Goal: Answer question/provide support: Share knowledge or assist other users

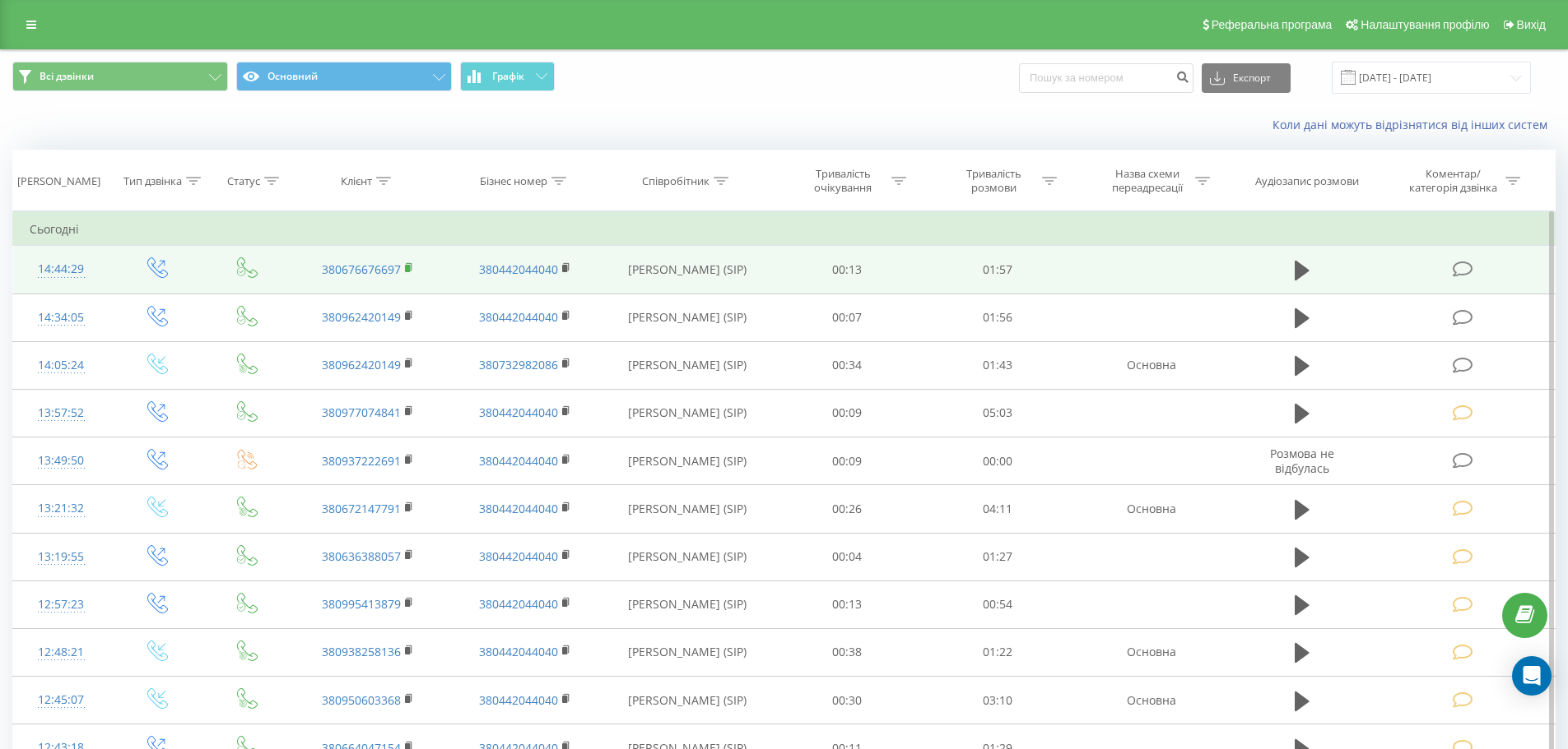
click at [405, 267] on icon at bounding box center [409, 268] width 9 height 12
click at [1304, 269] on icon at bounding box center [1302, 270] width 15 height 19
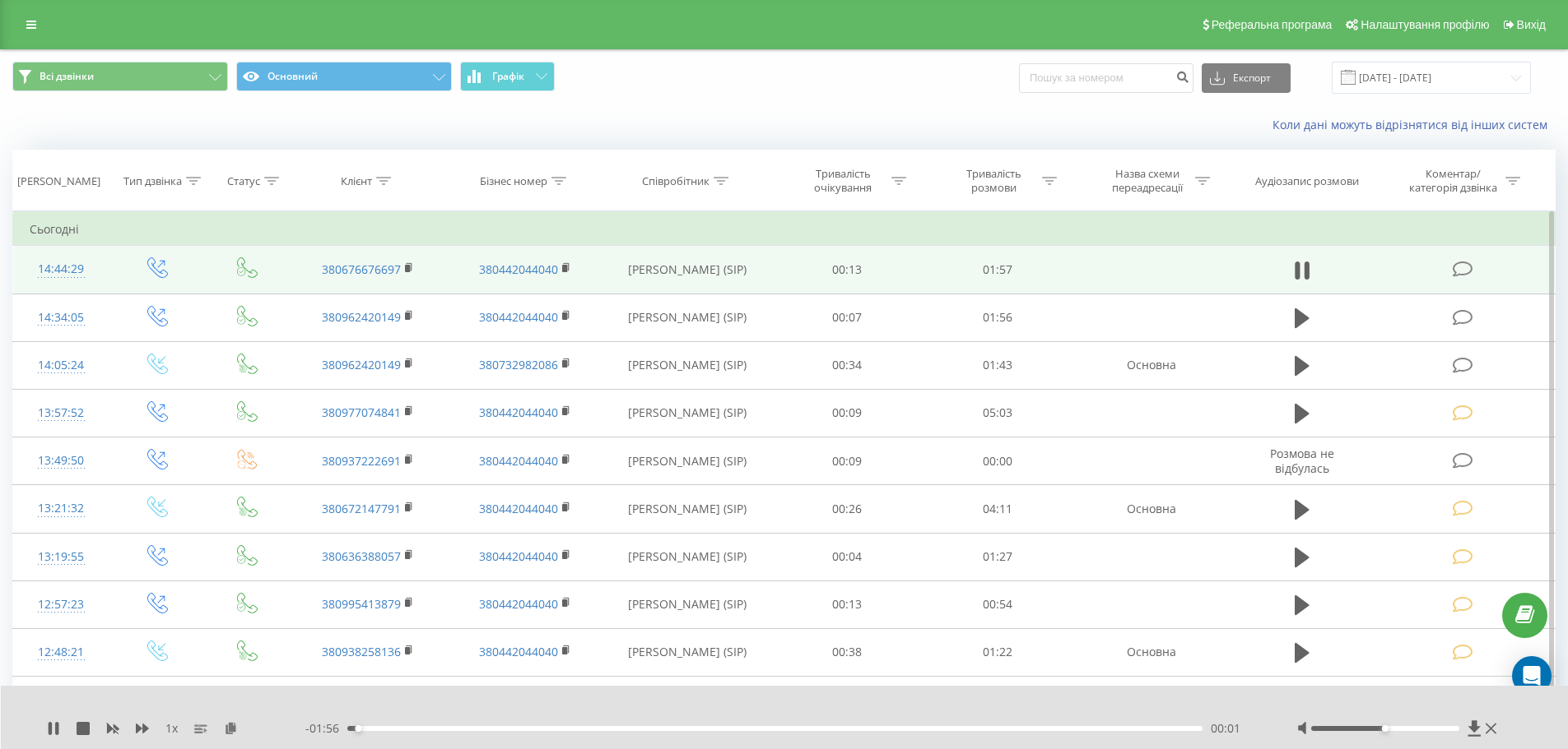
click at [1463, 269] on icon at bounding box center [1463, 269] width 20 height 18
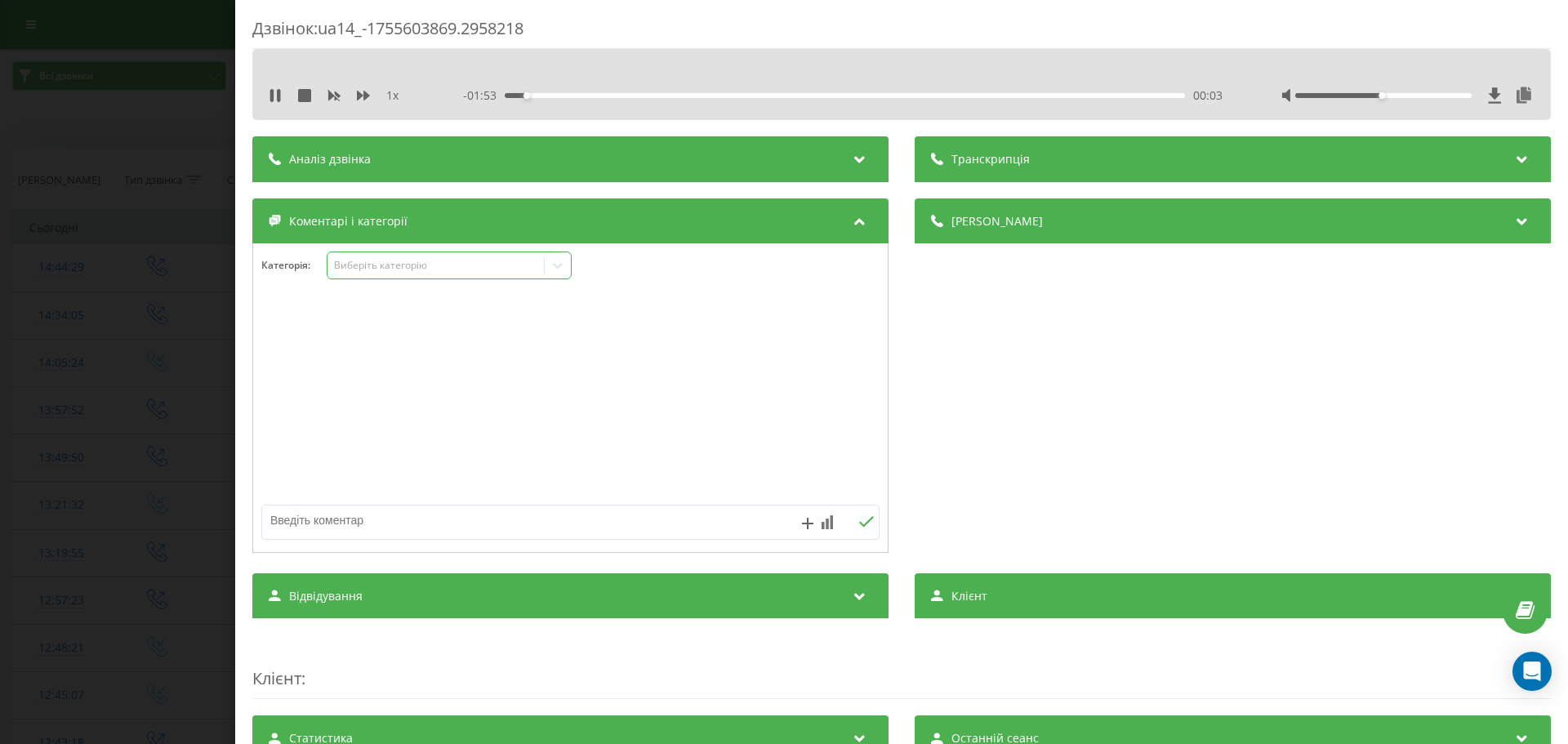
click at [561, 260] on icon at bounding box center [558, 266] width 17 height 17
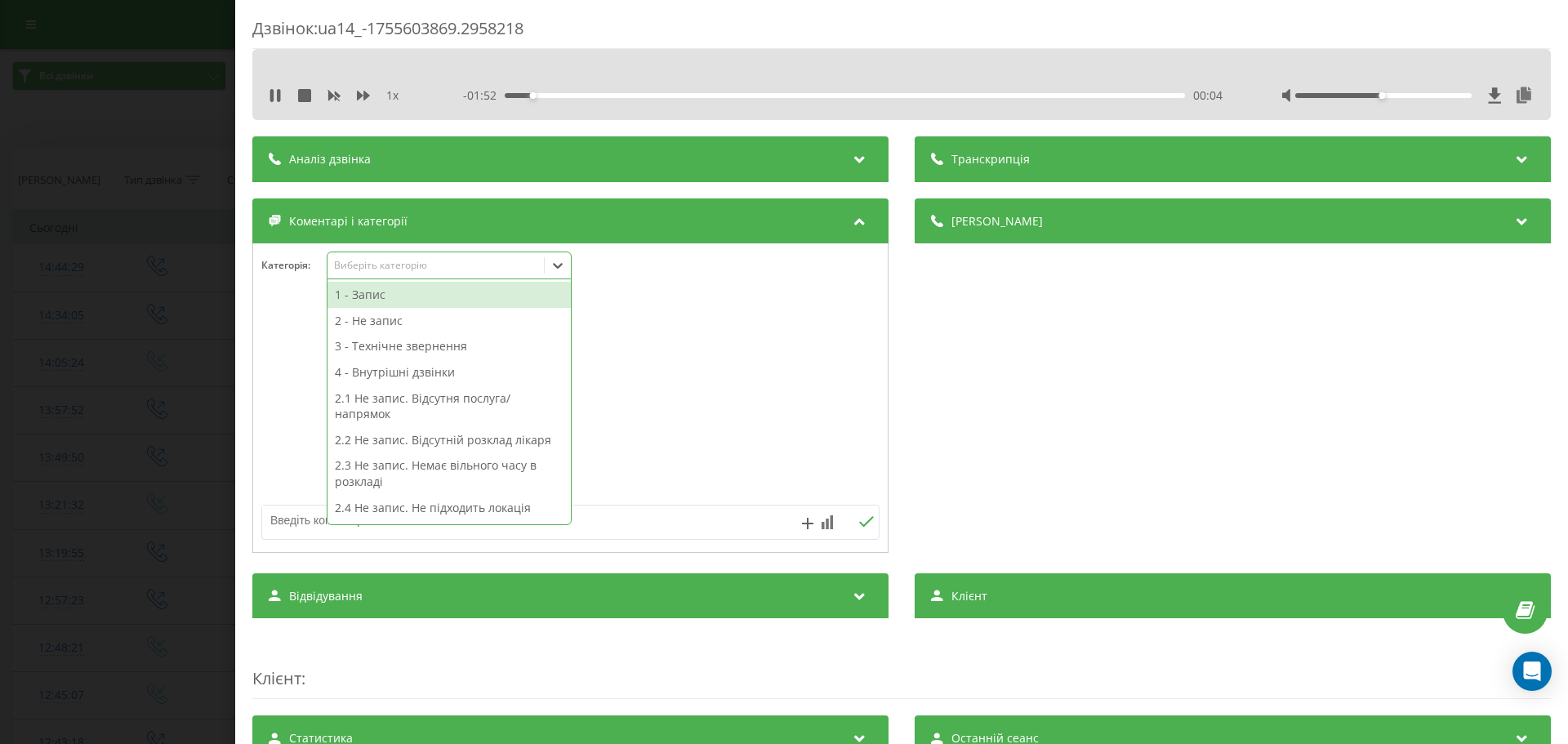
click at [373, 297] on div "1 - Запис" at bounding box center [448, 295] width 243 height 26
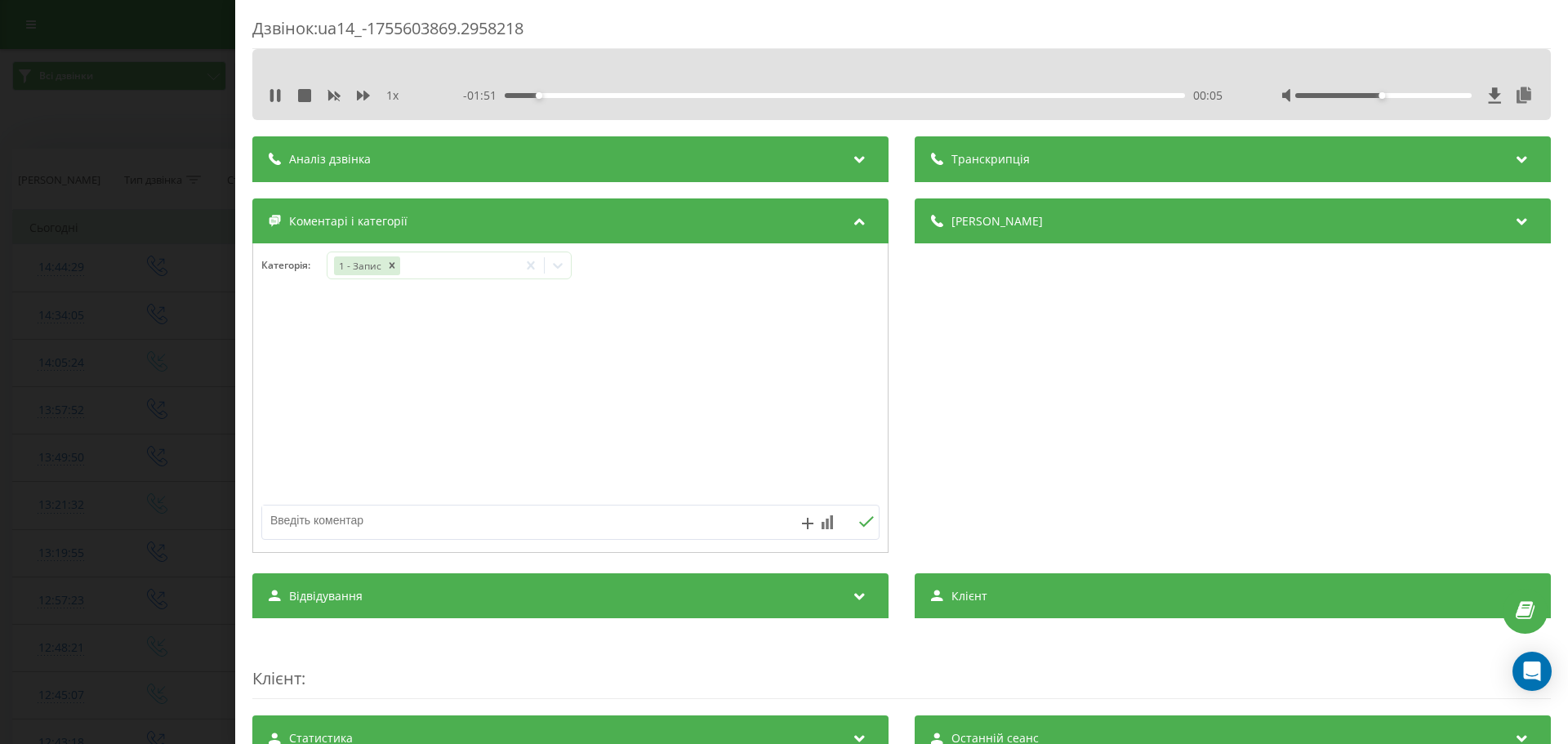
click at [315, 319] on div at bounding box center [571, 398] width 635 height 196
click at [277, 95] on icon at bounding box center [275, 95] width 13 height 13
click at [321, 350] on div at bounding box center [571, 398] width 635 height 196
click at [133, 375] on div "Дзвінок : ua14_-1755603869.2958218 1 x - 01:49 00:08 00:08 Транскрипція Для AI-…" at bounding box center [784, 372] width 1568 height 744
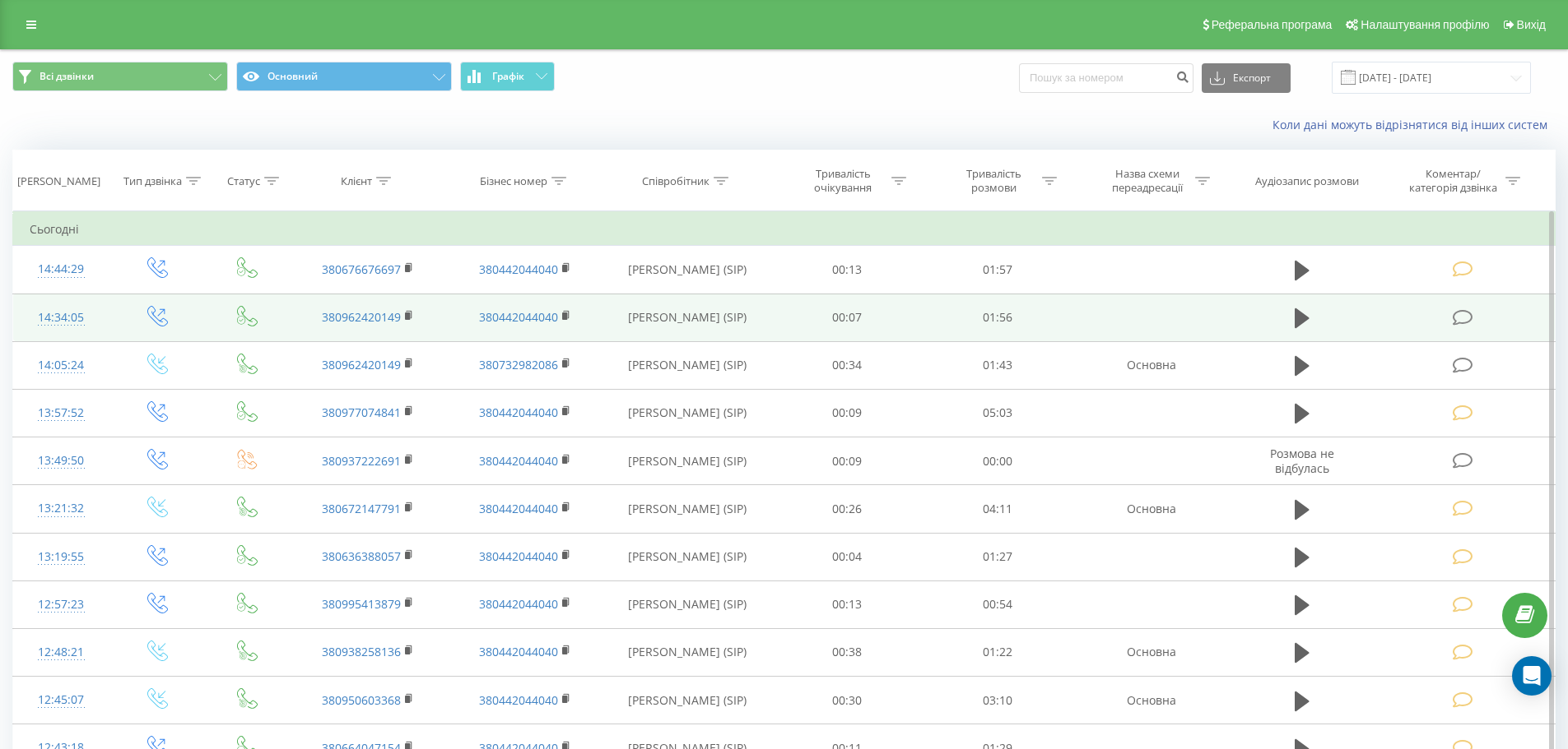
click at [1466, 316] on icon at bounding box center [1463, 318] width 20 height 18
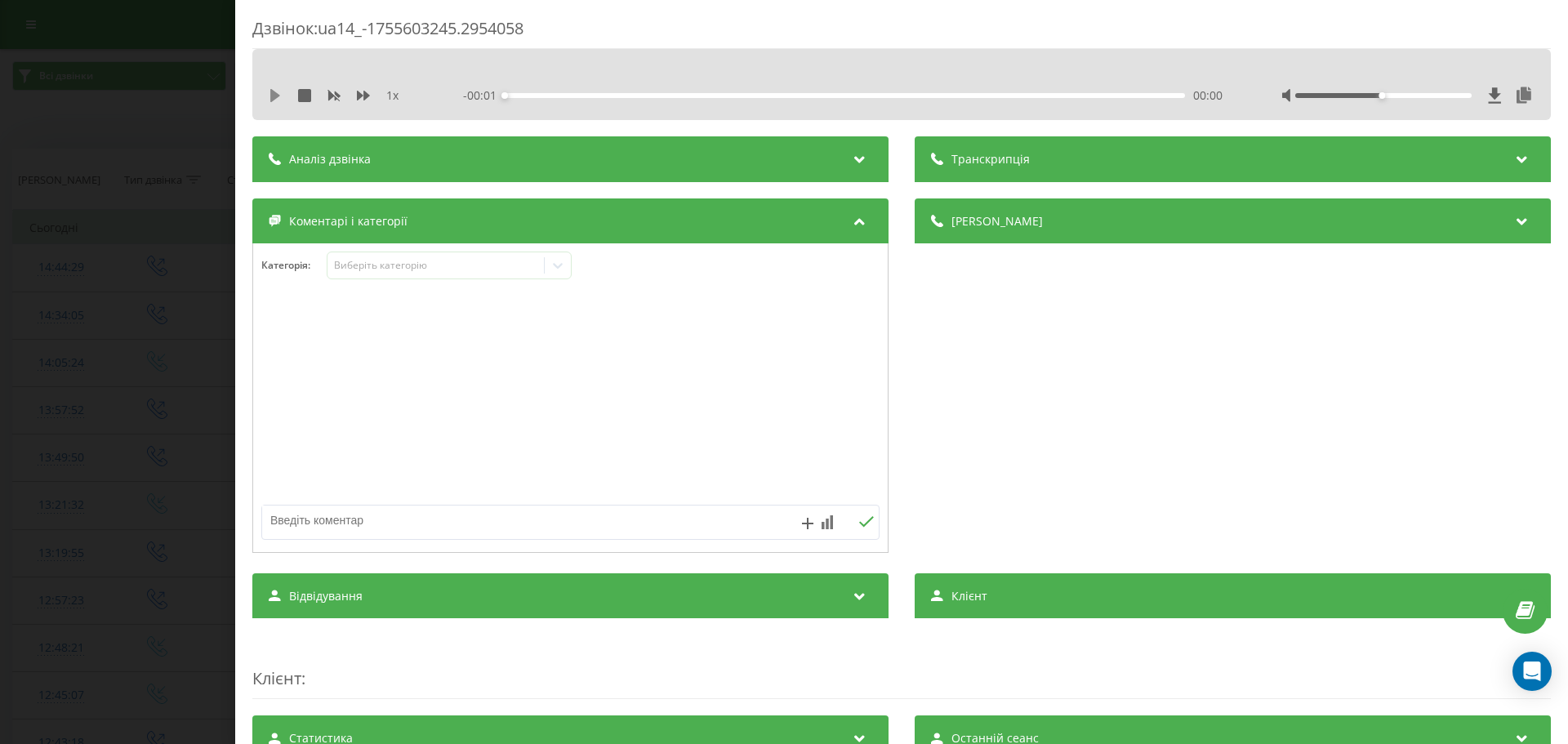
click at [275, 96] on icon at bounding box center [275, 95] width 10 height 13
click at [277, 90] on icon at bounding box center [275, 95] width 13 height 13
click at [165, 109] on div "Дзвінок : ua14_-1755603245.2954058 1 x - 01:51 00:04 00:04 Транскрипція Для AI-…" at bounding box center [784, 372] width 1568 height 744
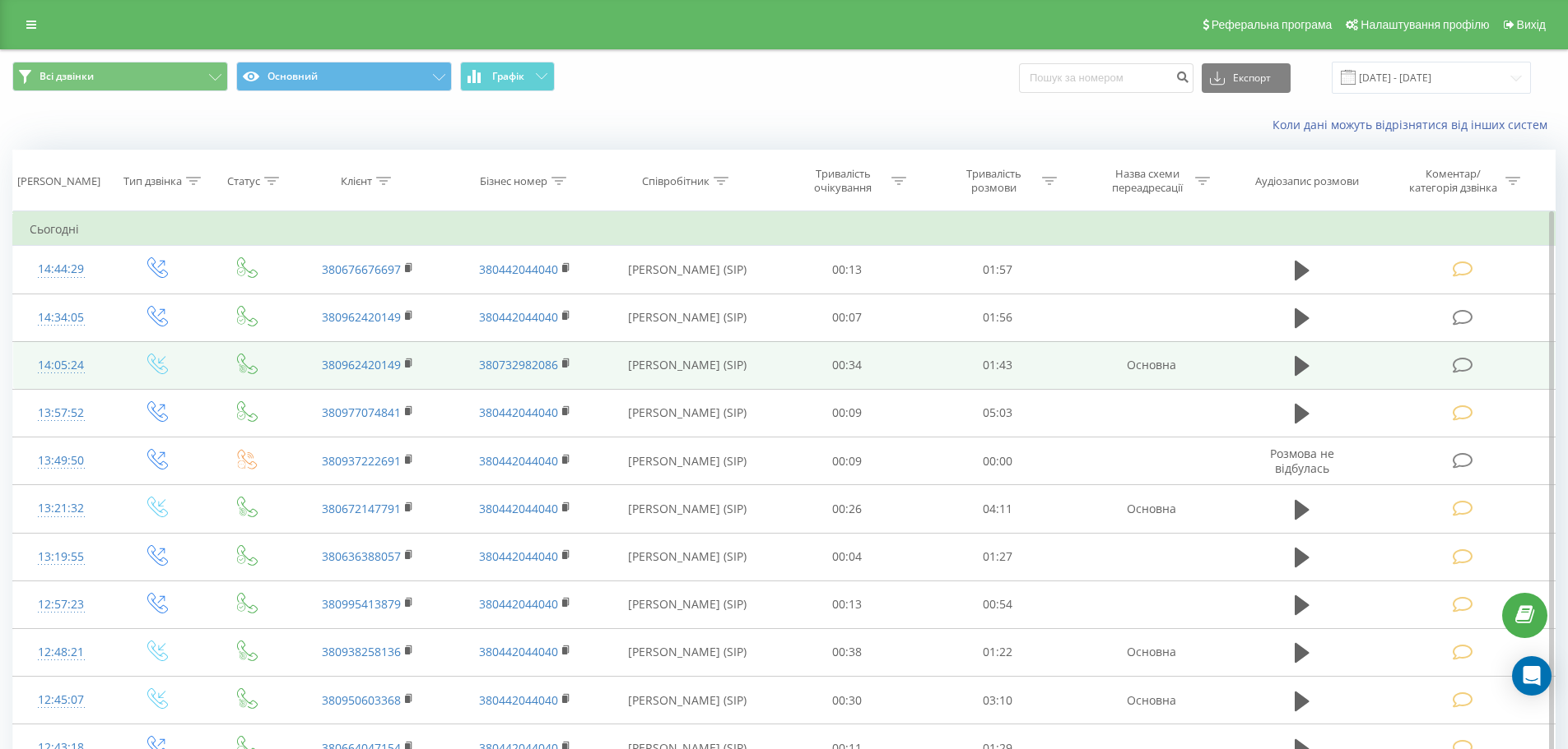
click at [1461, 363] on icon at bounding box center [1463, 366] width 20 height 18
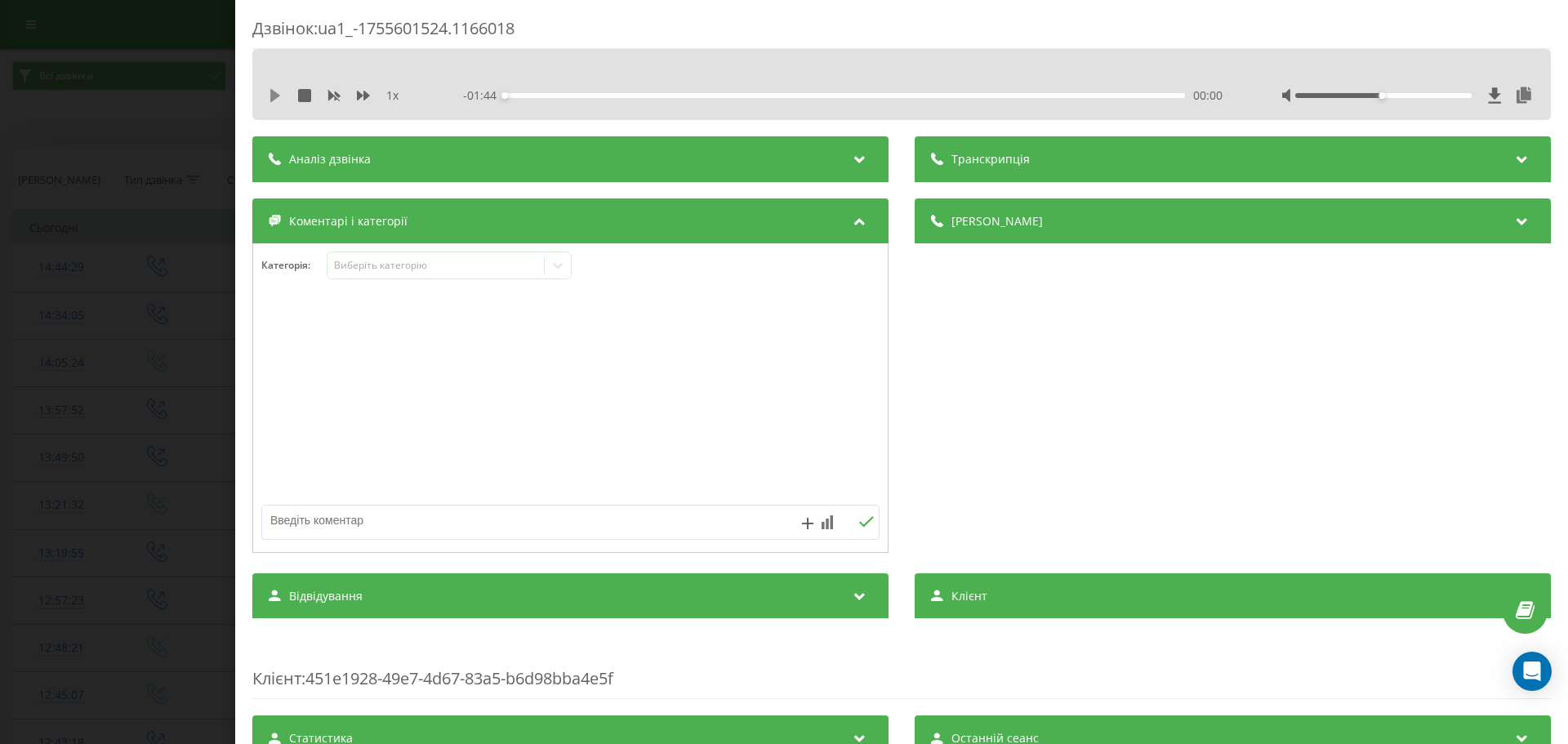
click at [279, 94] on icon at bounding box center [275, 95] width 13 height 13
click at [276, 93] on icon at bounding box center [275, 95] width 13 height 13
click at [558, 260] on icon at bounding box center [558, 266] width 17 height 17
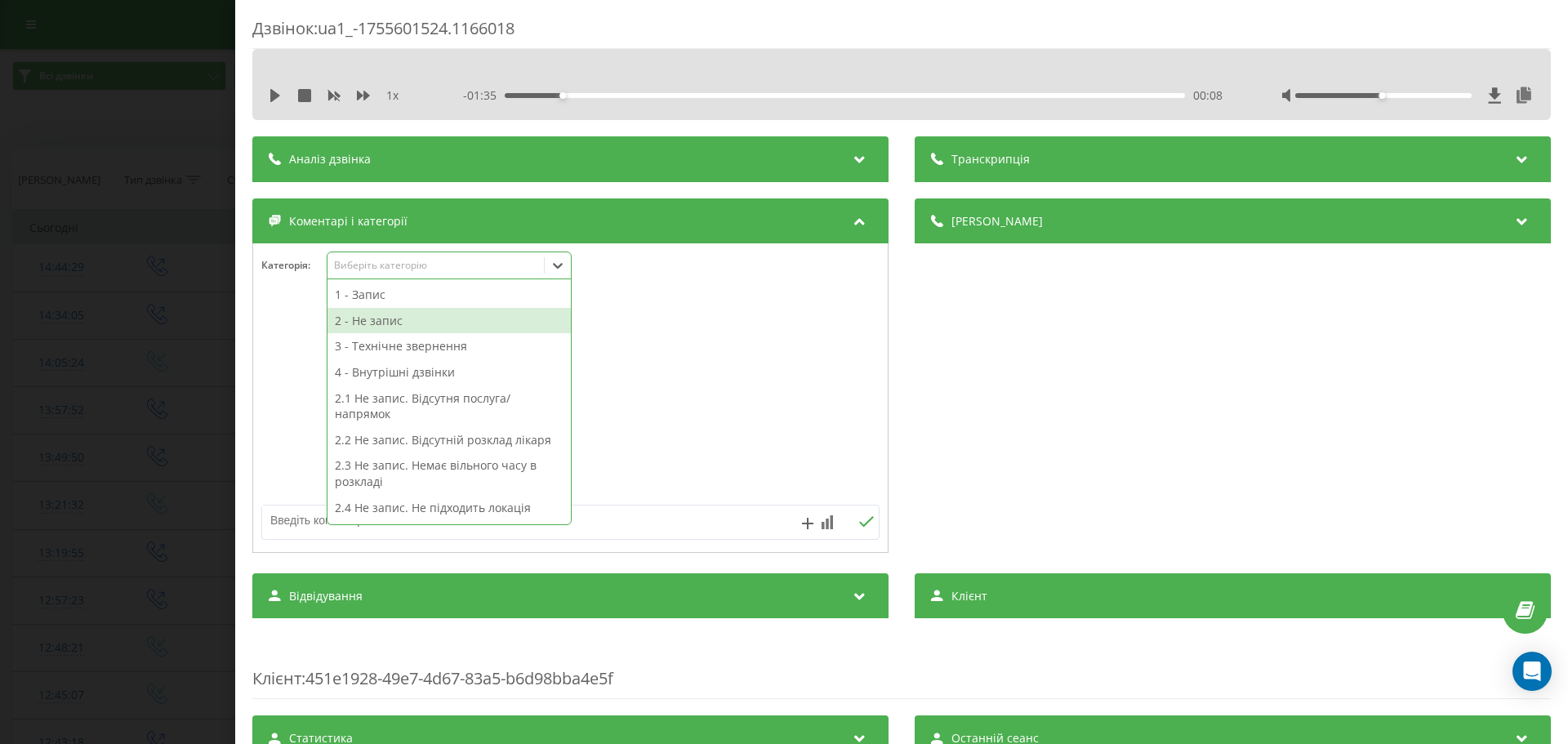
click at [368, 310] on div "2 - Не запис" at bounding box center [448, 321] width 243 height 26
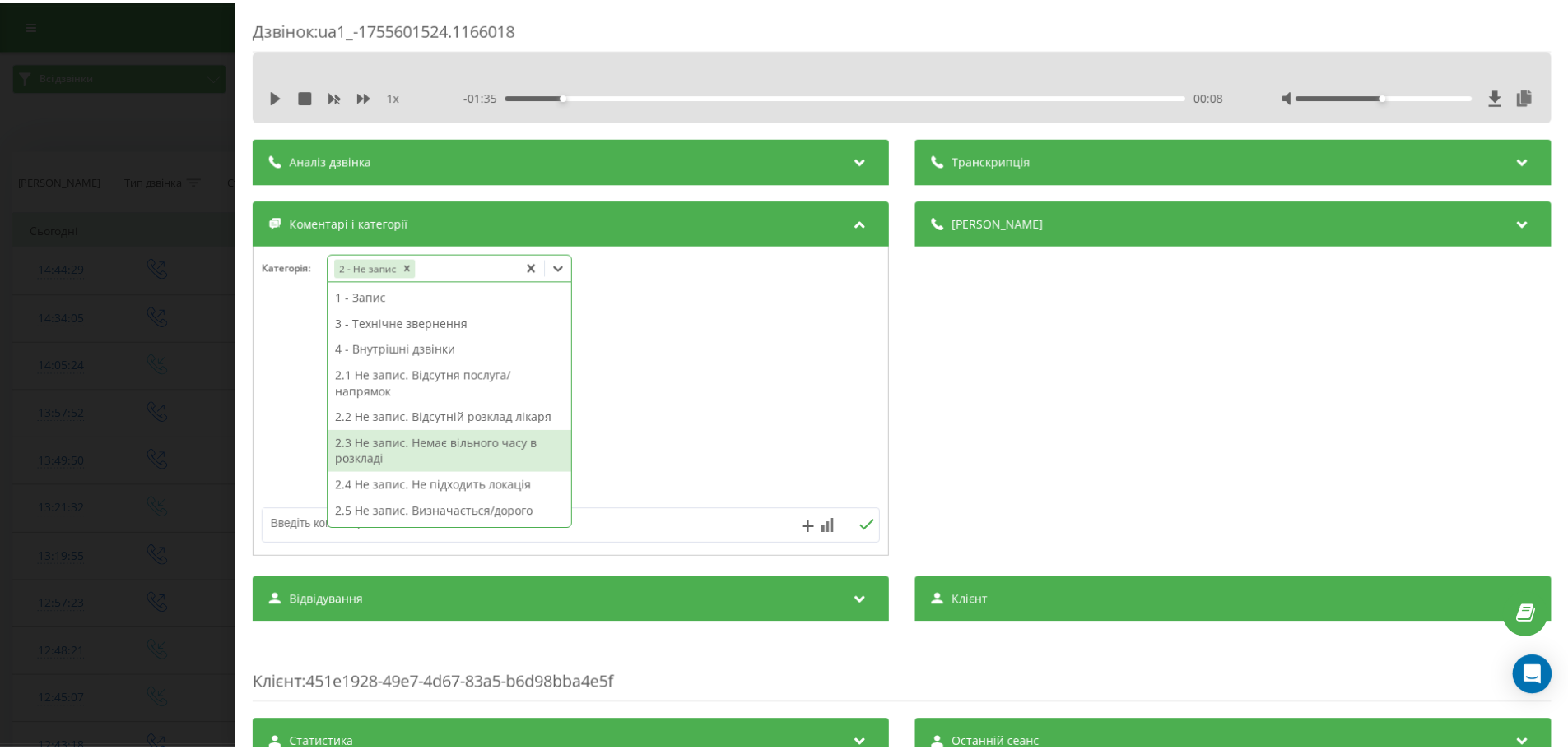
scroll to position [83, 0]
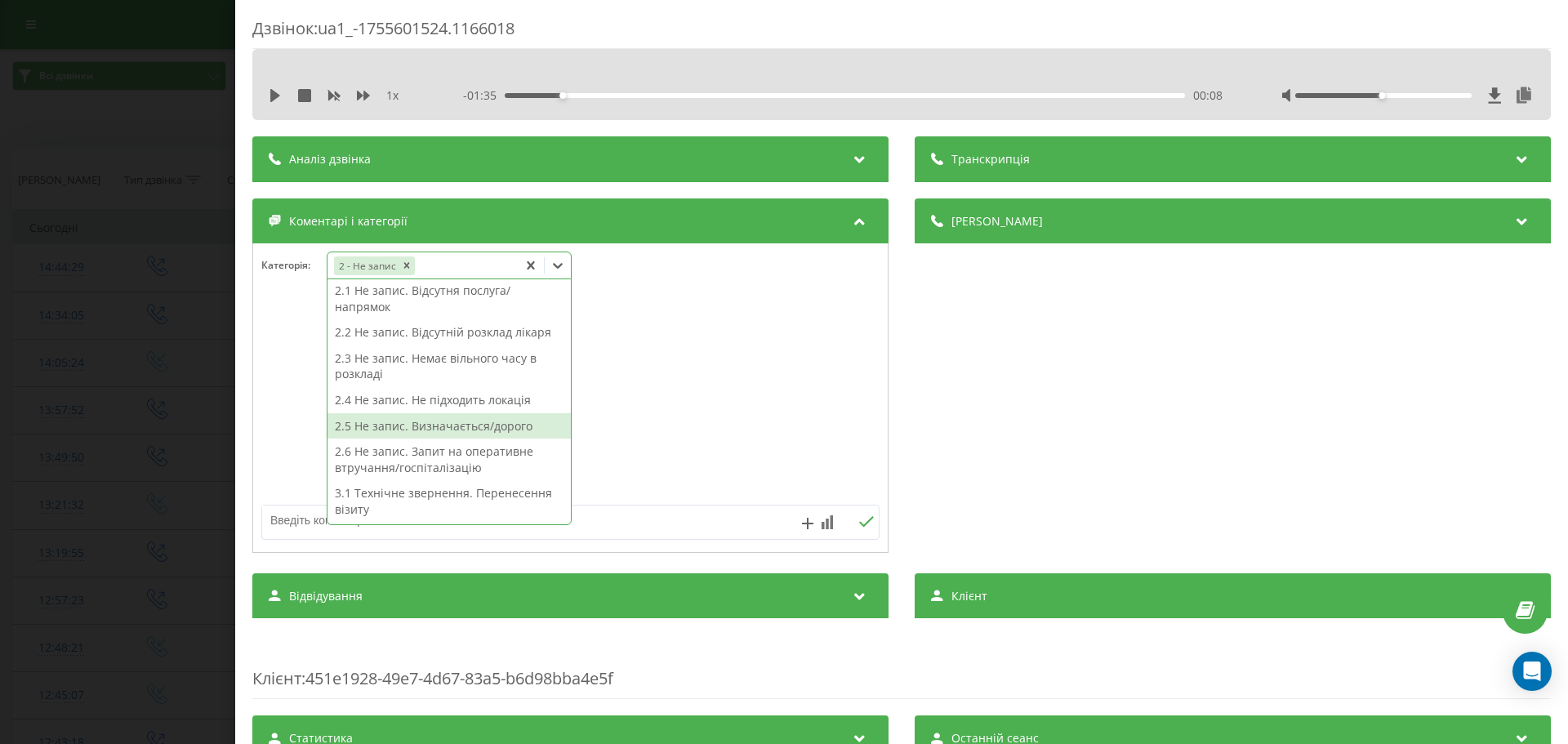
click at [473, 428] on div "2.5 Не запис. Визначається/дорого" at bounding box center [448, 426] width 243 height 26
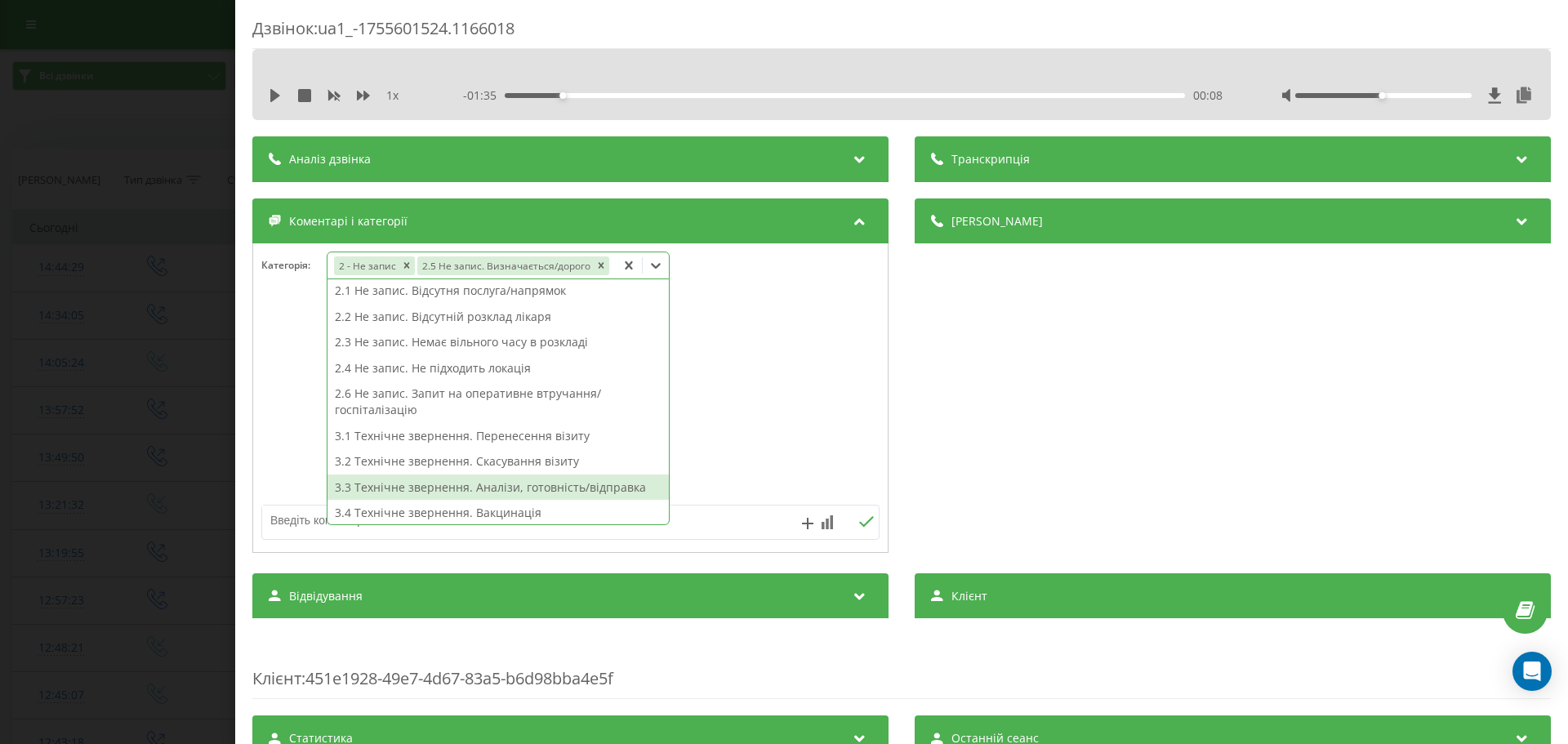
click at [292, 514] on textarea at bounding box center [509, 520] width 494 height 29
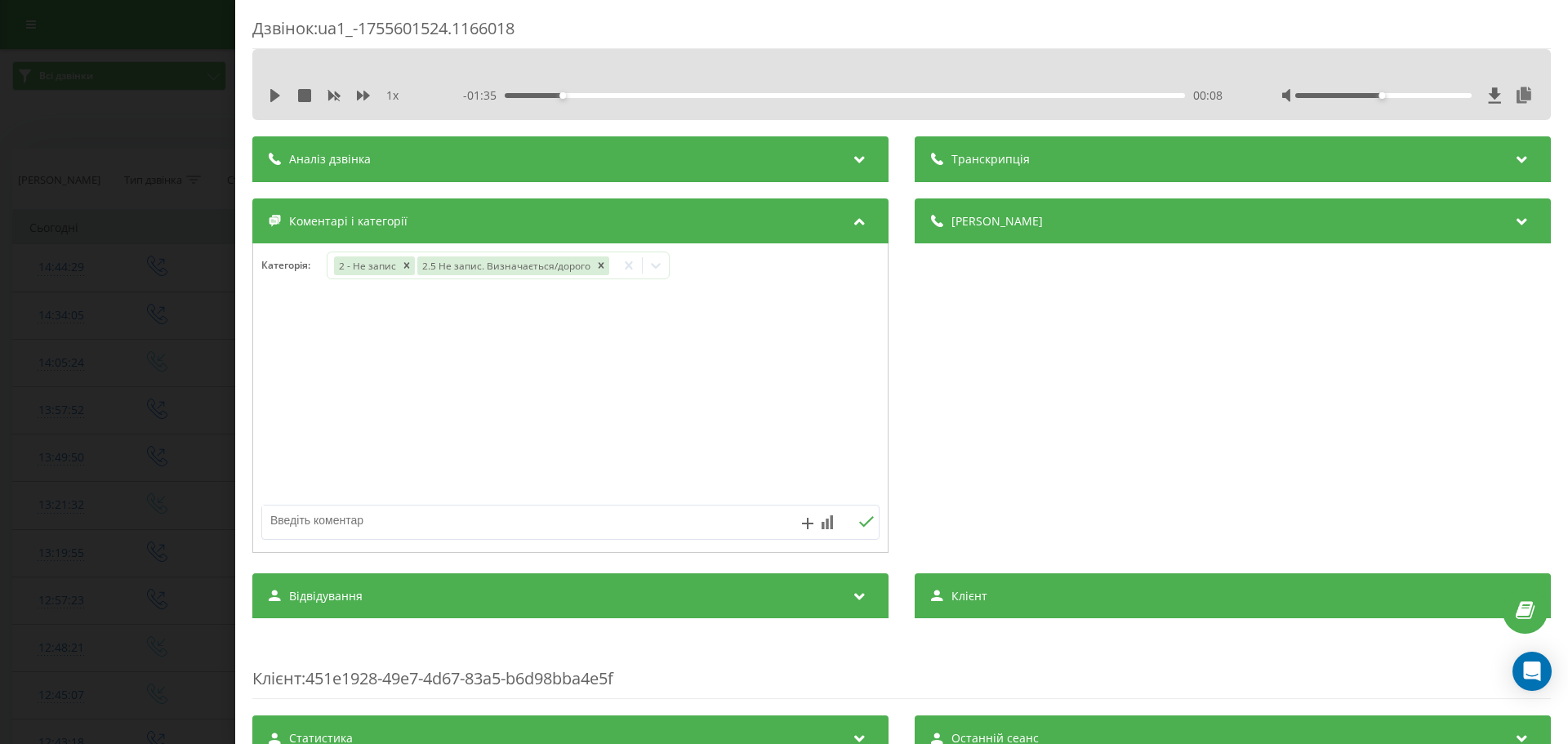
click at [319, 516] on textarea at bounding box center [509, 520] width 494 height 29
type textarea "для чоловіка"
click at [865, 521] on icon at bounding box center [866, 522] width 16 height 12
click at [188, 458] on div "Дзвінок : ua1_-1755601524.1166018 1 x - 01:35 00:08 00:08 Транскрипція Для AI-а…" at bounding box center [784, 372] width 1568 height 744
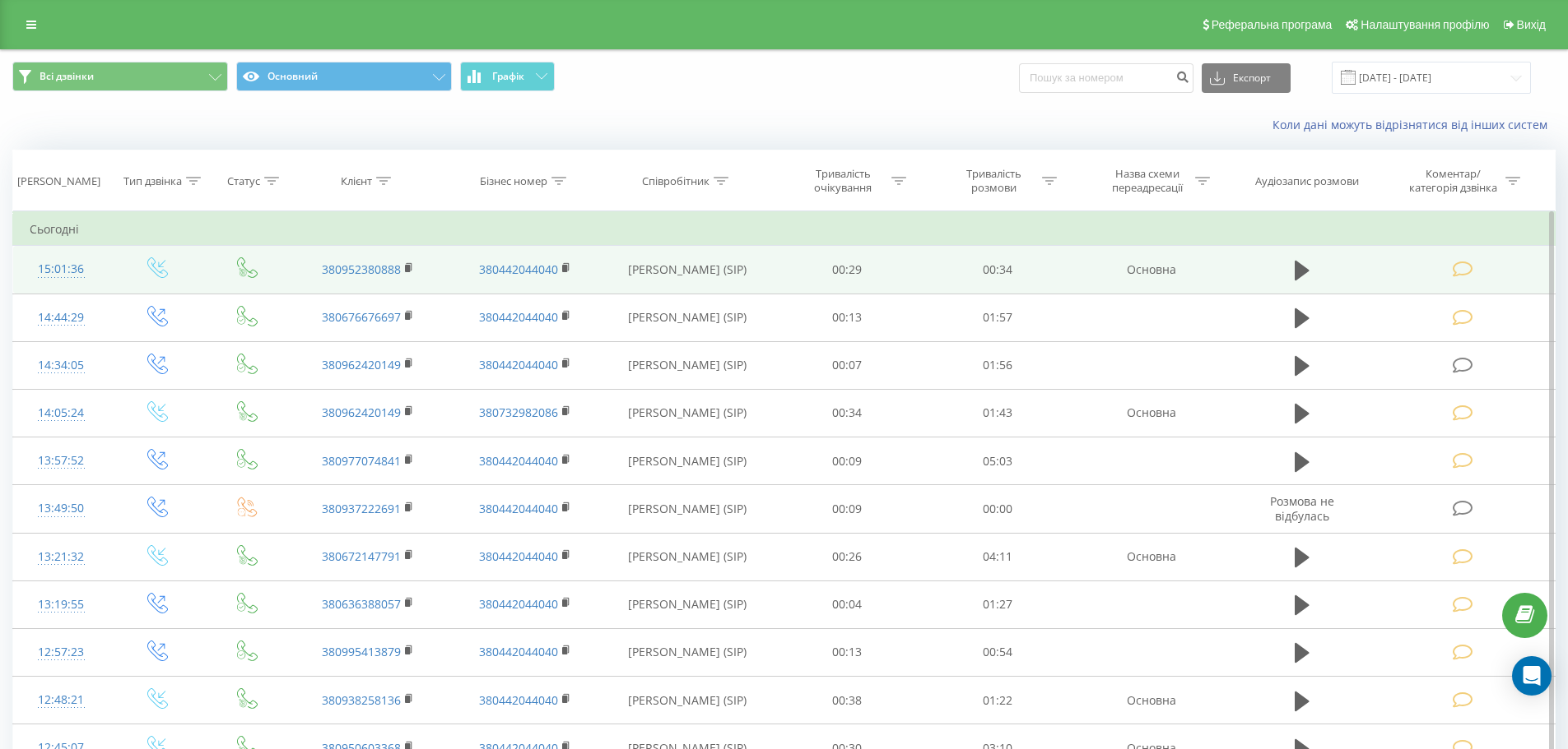
click at [1468, 266] on icon at bounding box center [1463, 269] width 20 height 18
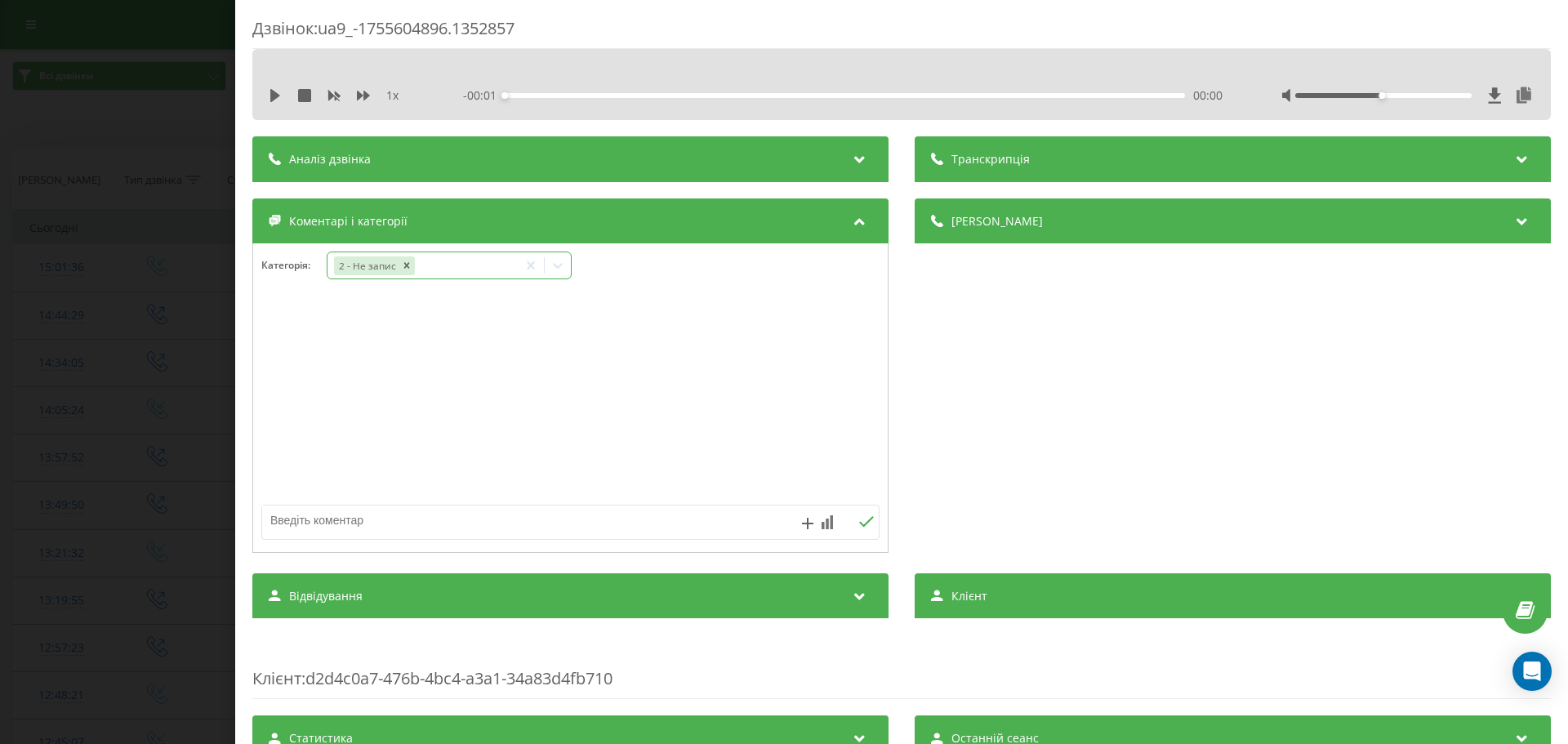
click at [556, 264] on icon at bounding box center [558, 265] width 10 height 6
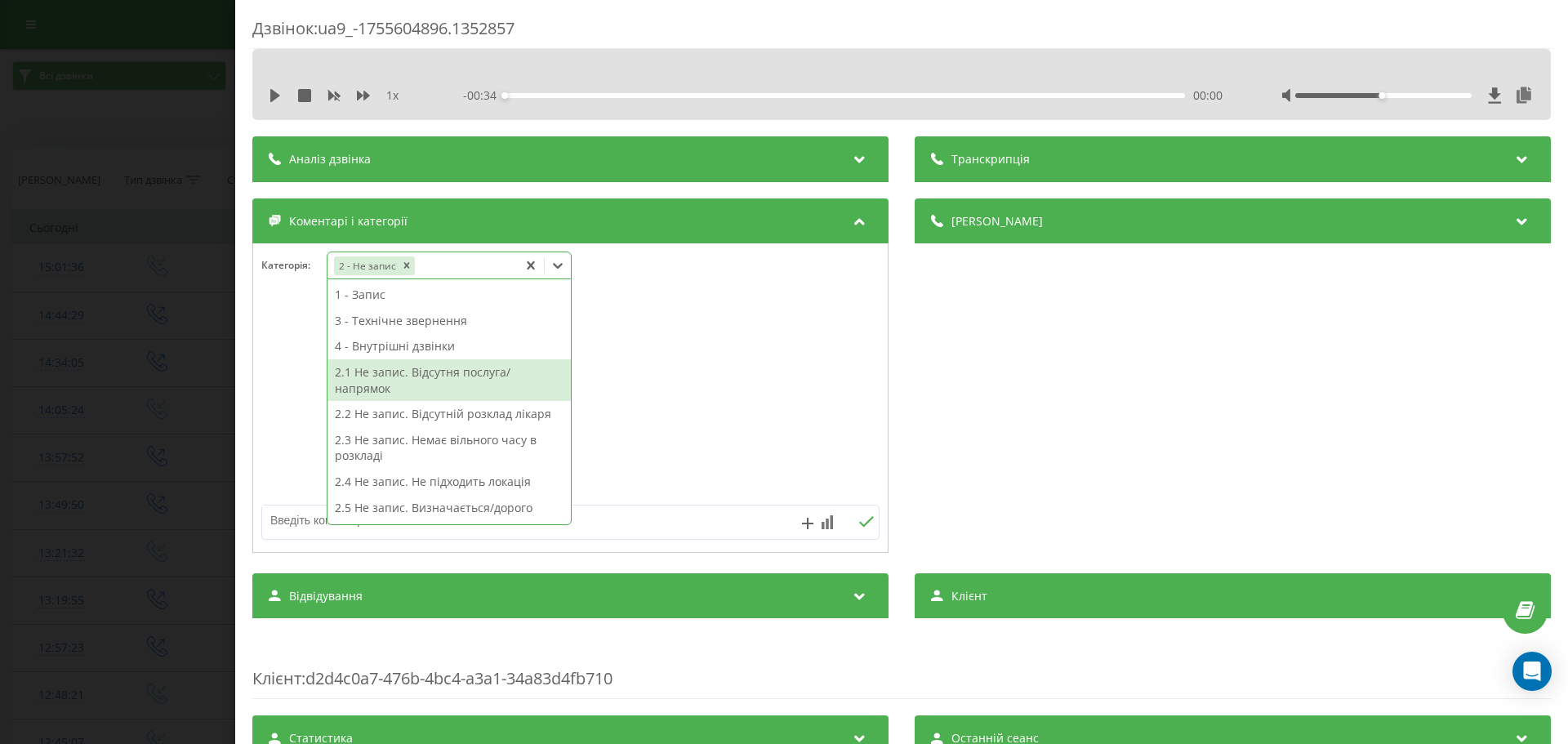
click at [459, 375] on div "2.1 Не запис. Відсутня послуга/напрямок" at bounding box center [448, 381] width 243 height 42
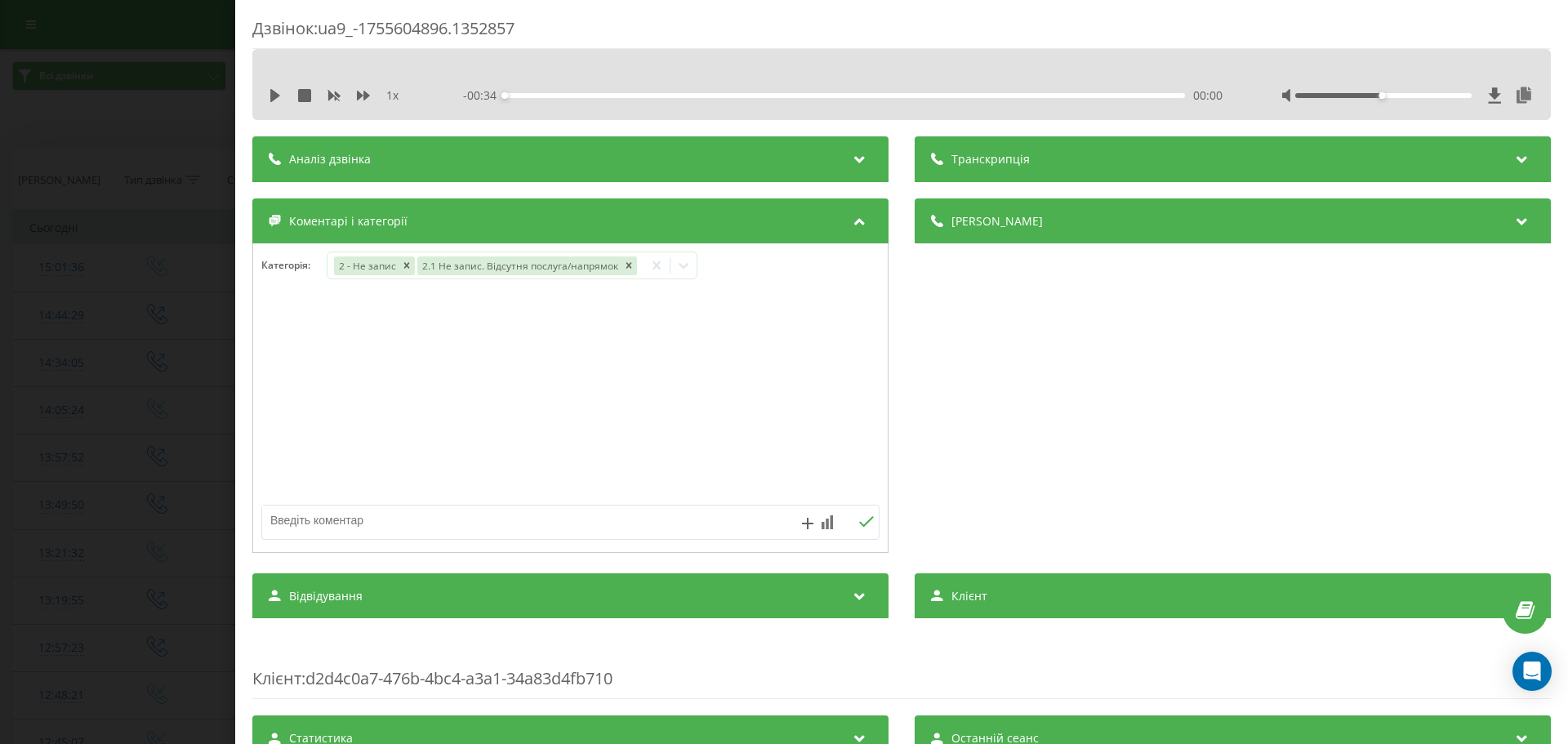
click at [304, 519] on textarea at bounding box center [509, 520] width 494 height 29
type textarea "відсутній дитячий стом."
click at [858, 516] on icon at bounding box center [866, 522] width 16 height 12
click at [138, 368] on div "Дзвінок : ua9_-1755604896.1352857 1 x - 00:34 00:00 00:00 Транскрипція Для AI-а…" at bounding box center [784, 372] width 1568 height 744
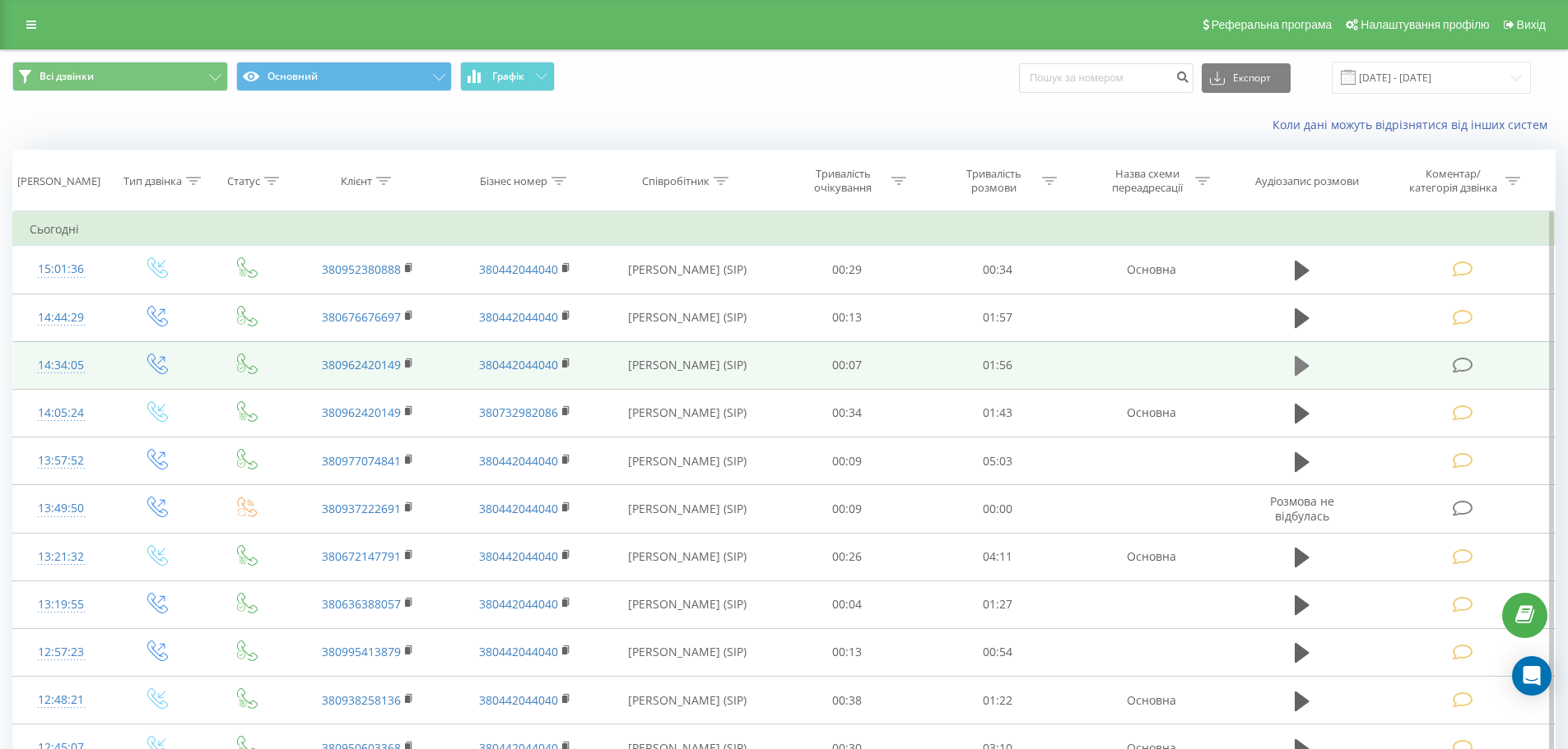
click at [1297, 366] on icon at bounding box center [1302, 366] width 15 height 19
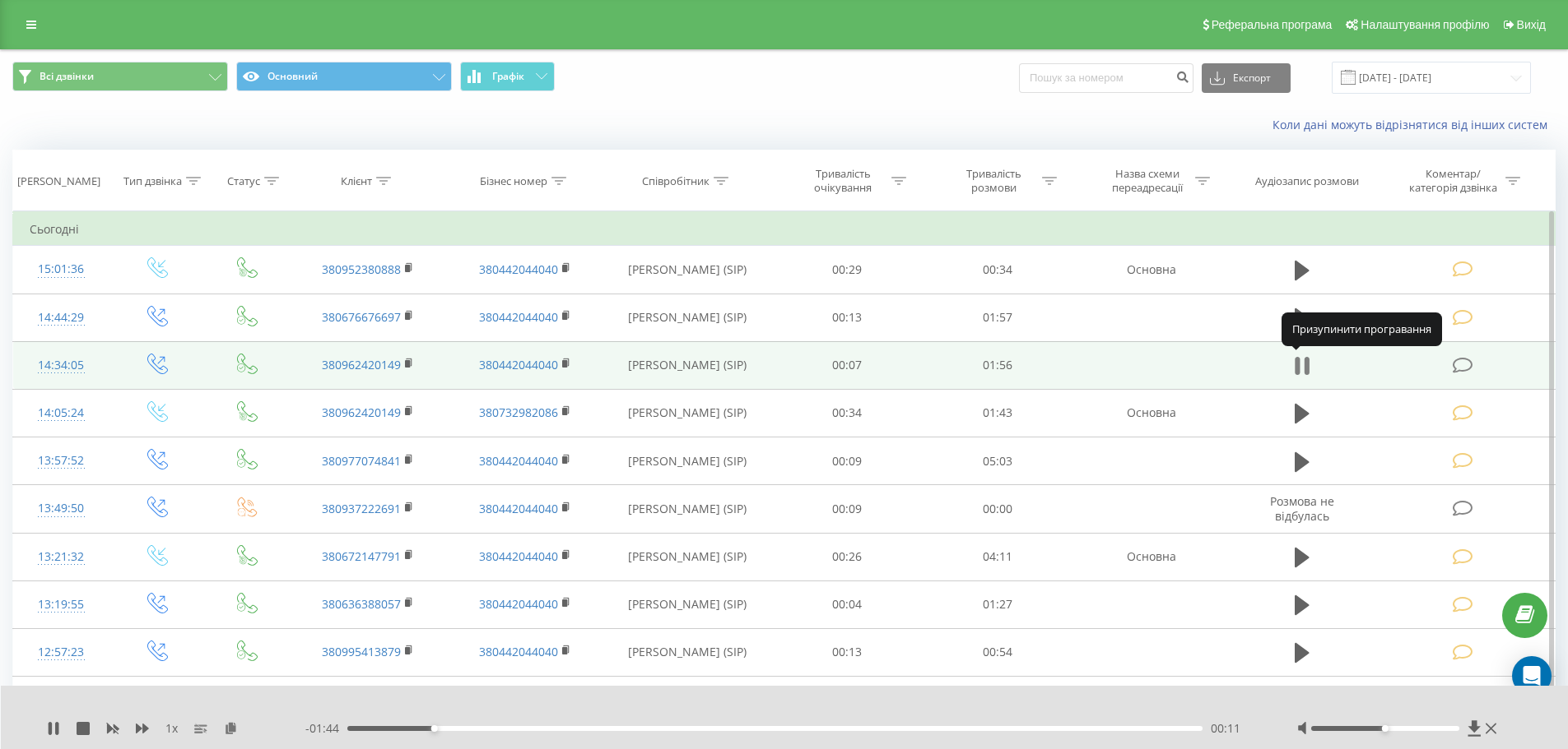
click at [1302, 363] on icon at bounding box center [1302, 366] width 15 height 23
click at [1458, 366] on icon at bounding box center [1463, 366] width 20 height 18
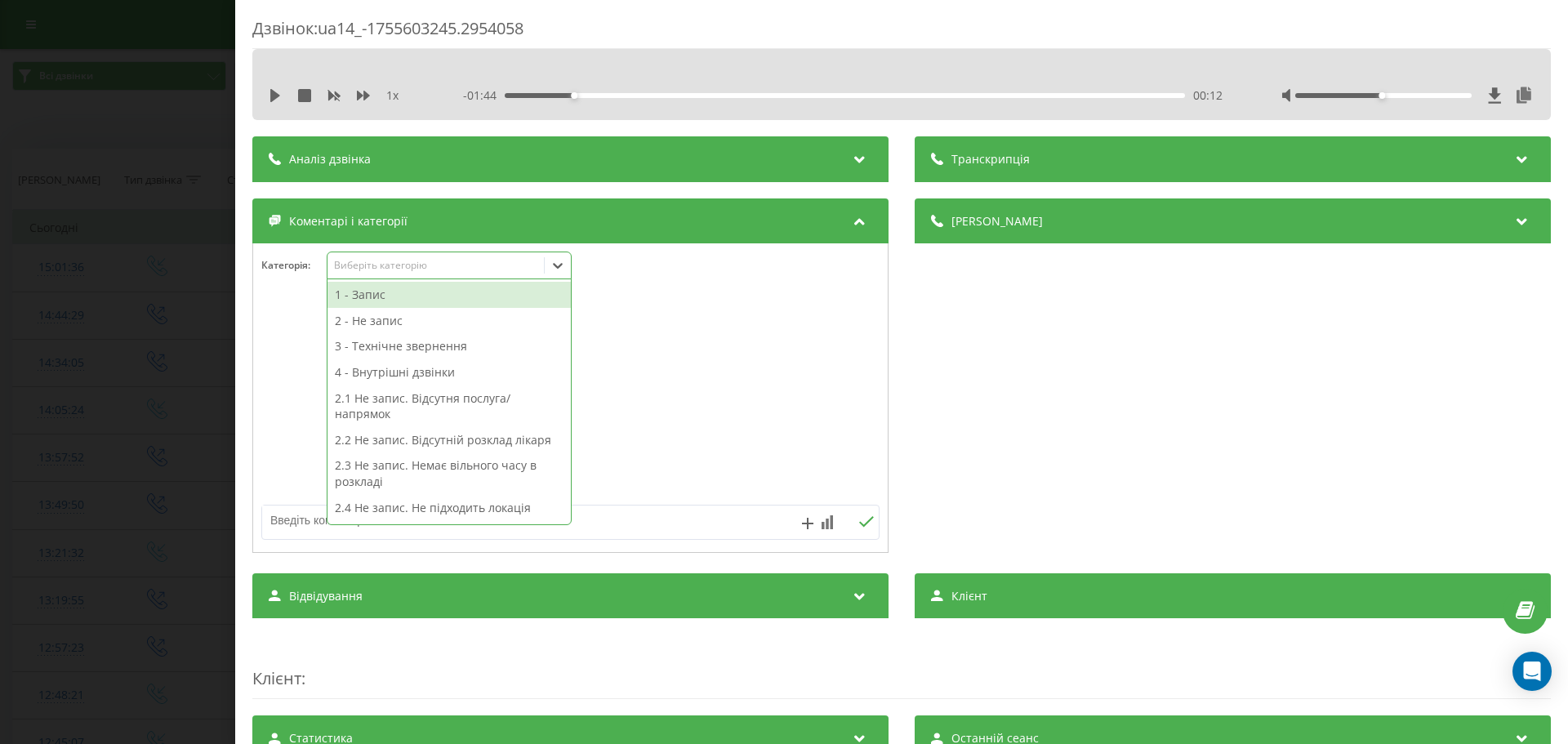
click at [564, 261] on icon at bounding box center [558, 266] width 17 height 17
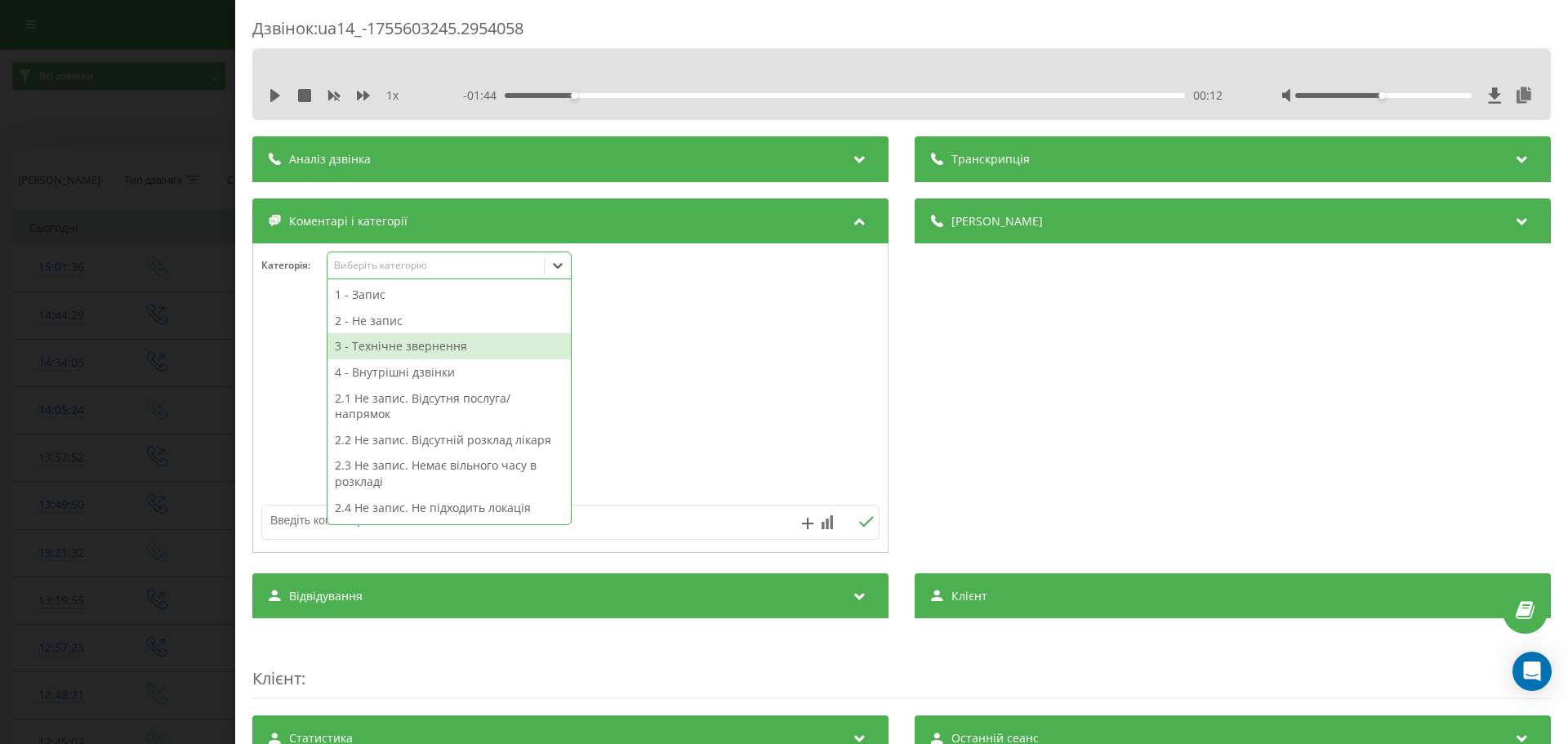
click at [473, 351] on div "3 - Технічне звернення" at bounding box center [448, 346] width 243 height 26
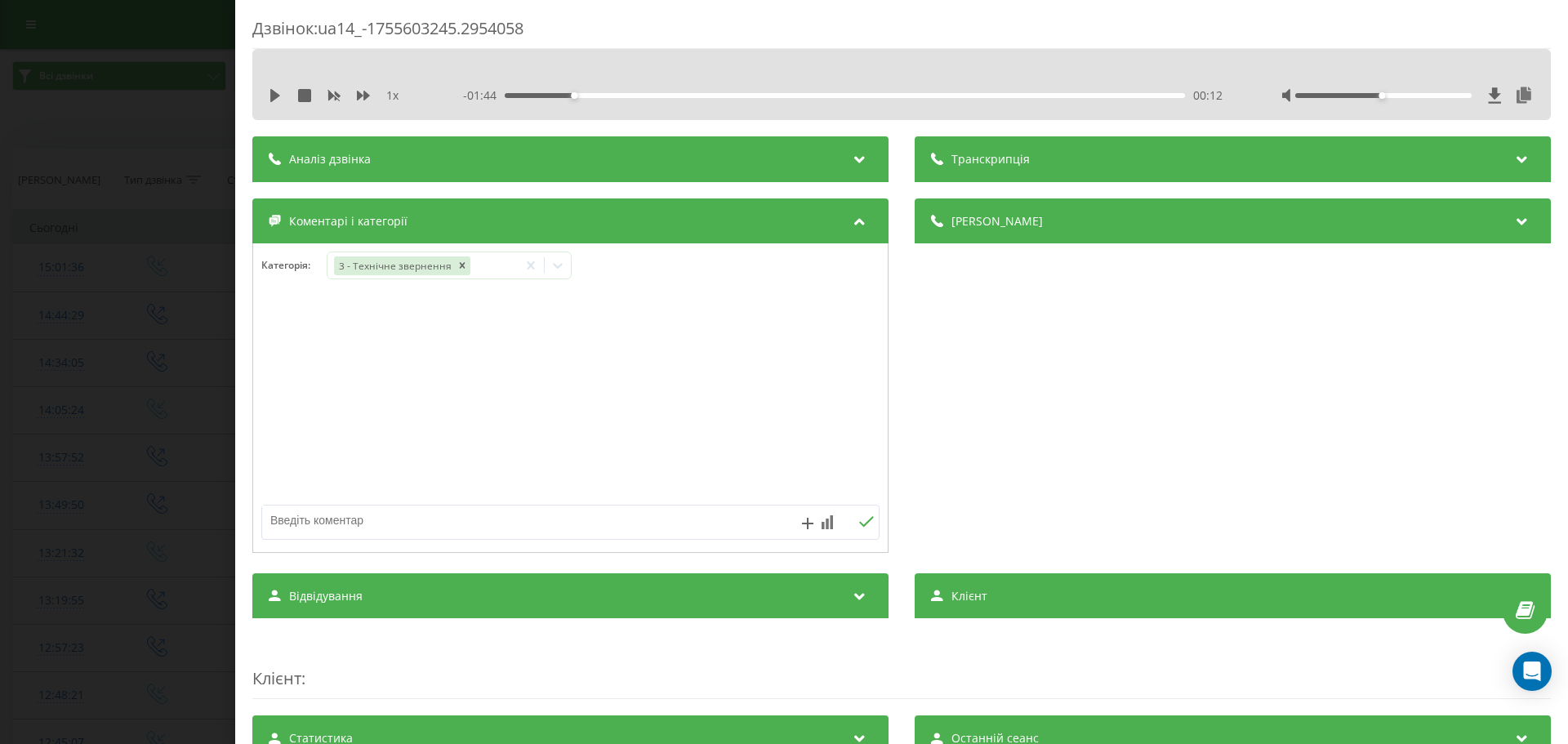
click at [320, 517] on textarea at bounding box center [509, 520] width 494 height 29
type textarea "надання відповіді на питання, вже телефонувала раніше"
click at [861, 525] on icon at bounding box center [866, 522] width 16 height 12
drag, startPoint x: 333, startPoint y: 395, endPoint x: 307, endPoint y: 403, distance: 27.2
click at [334, 395] on div "Стоматологія два 15:08[DATE] надання відповіді на питання, вже телефонувала ран…" at bounding box center [571, 398] width 635 height 196
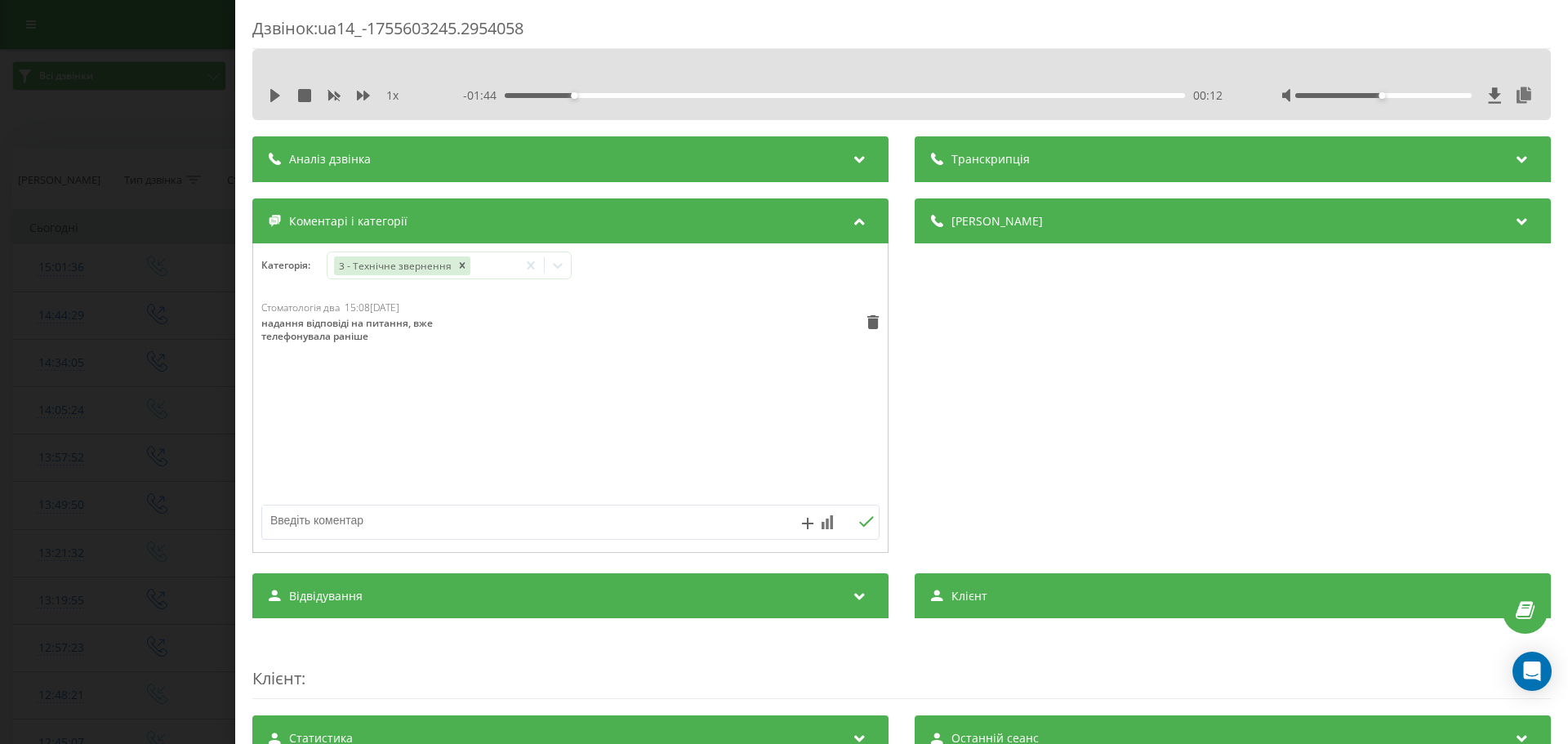
click at [218, 396] on div "Дзвінок : ua14_-1755603245.2954058 1 x - 01:44 00:12 00:12 Транскрипція Для AI-…" at bounding box center [784, 372] width 1568 height 744
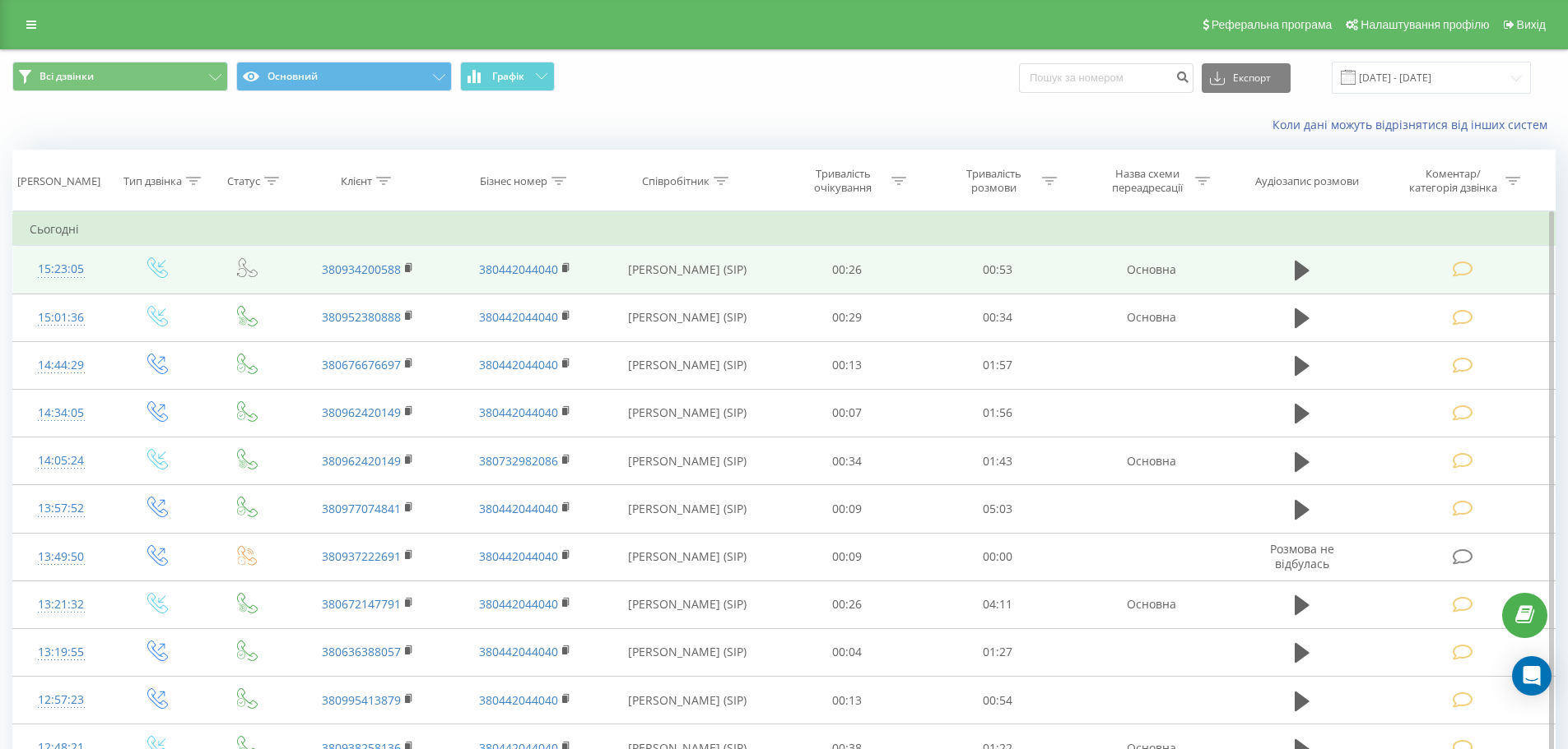
click at [1462, 266] on icon at bounding box center [1463, 269] width 20 height 18
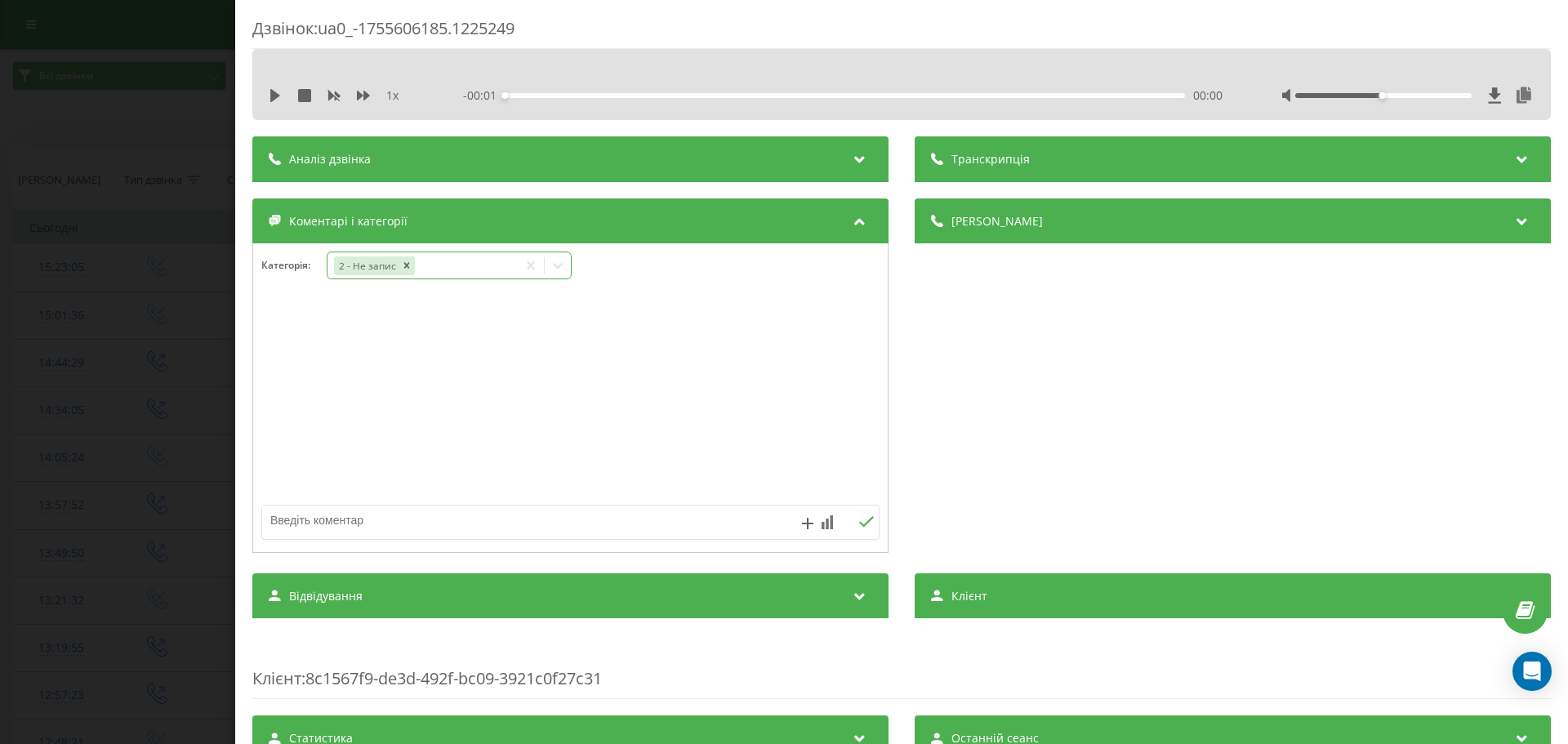
click at [561, 264] on icon at bounding box center [558, 266] width 17 height 17
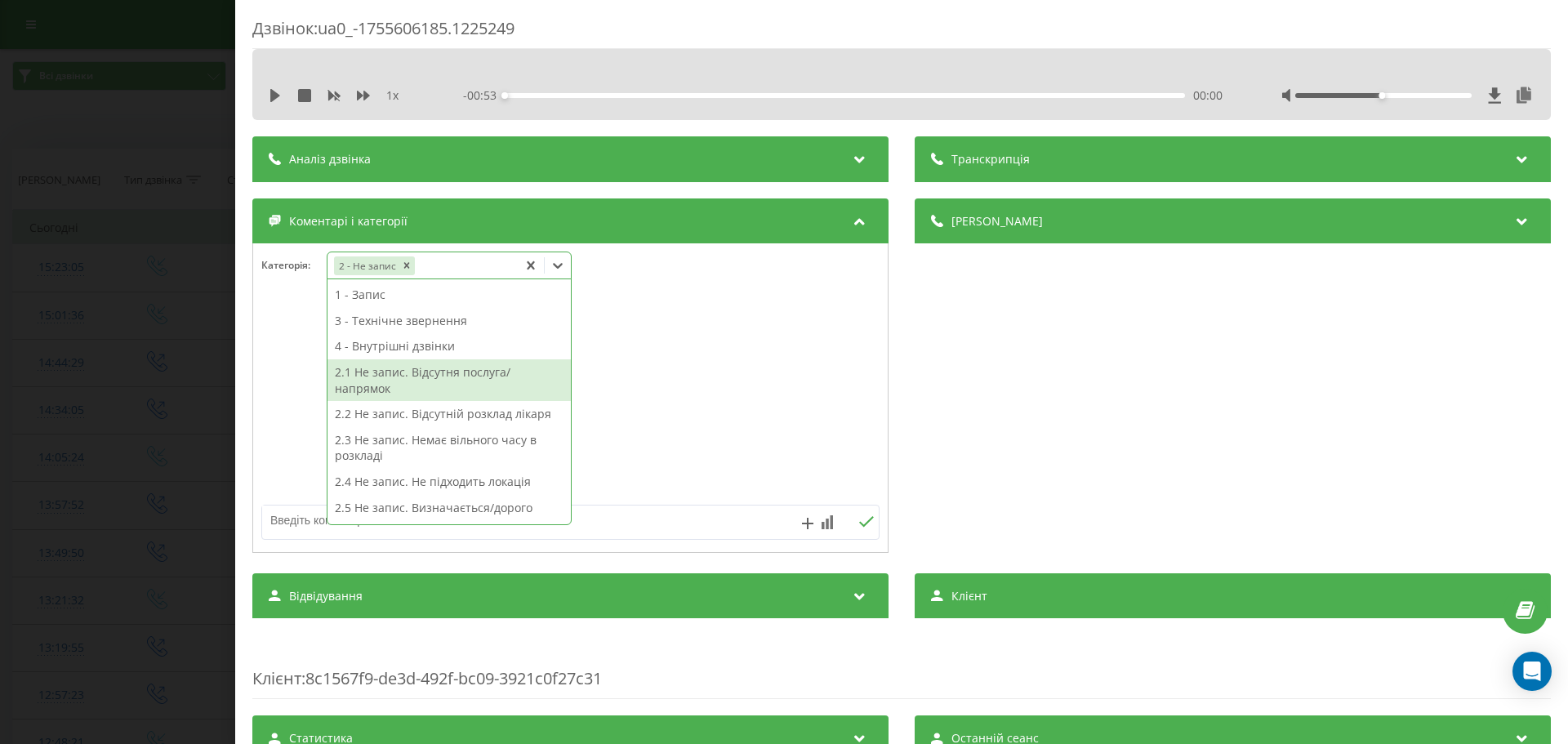
click at [460, 378] on div "2.1 Не запис. Відсутня послуга/напрямок" at bounding box center [448, 381] width 243 height 42
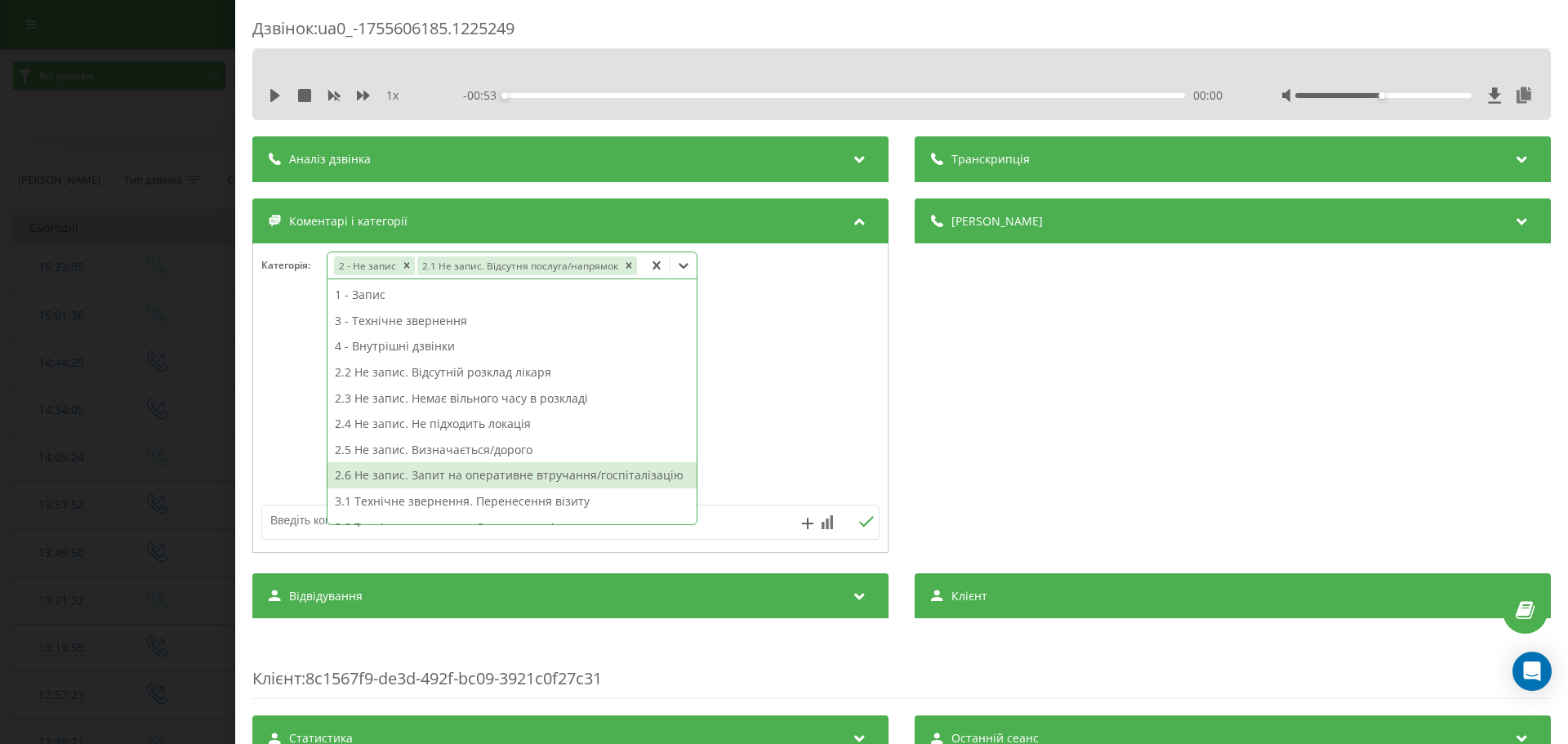
click at [284, 509] on textarea at bounding box center [509, 520] width 494 height 29
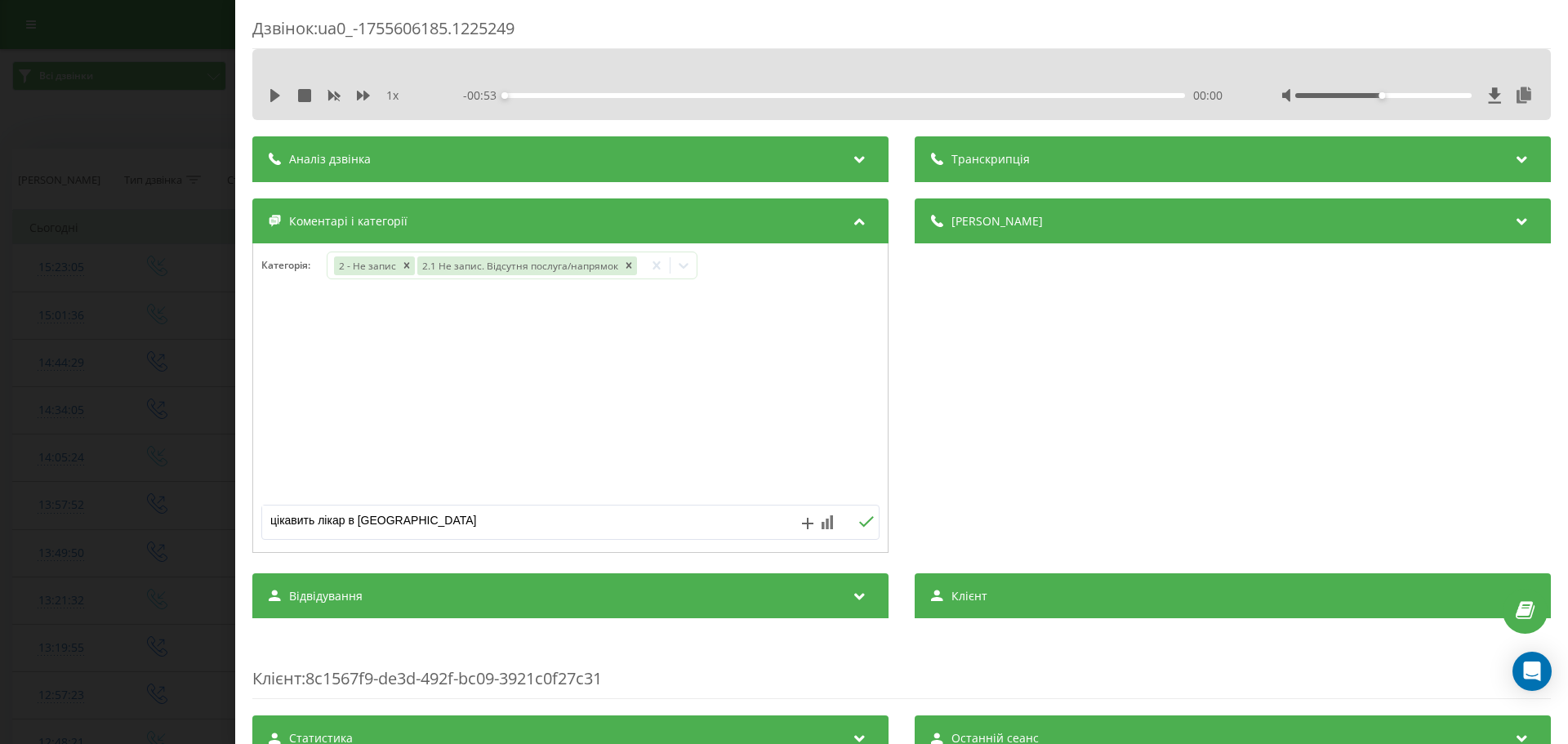
click at [346, 517] on textarea "цікавить лікар в Ірпені" at bounding box center [509, 520] width 494 height 29
type textarea "цікавить лікар стом. в Ірпені"
click at [861, 523] on icon at bounding box center [867, 521] width 15 height 11
click at [160, 347] on div "Дзвінок : ua0_-1755606185.1225249 1 x - 00:53 00:00 00:00 Транскрипція Для AI-а…" at bounding box center [784, 372] width 1568 height 744
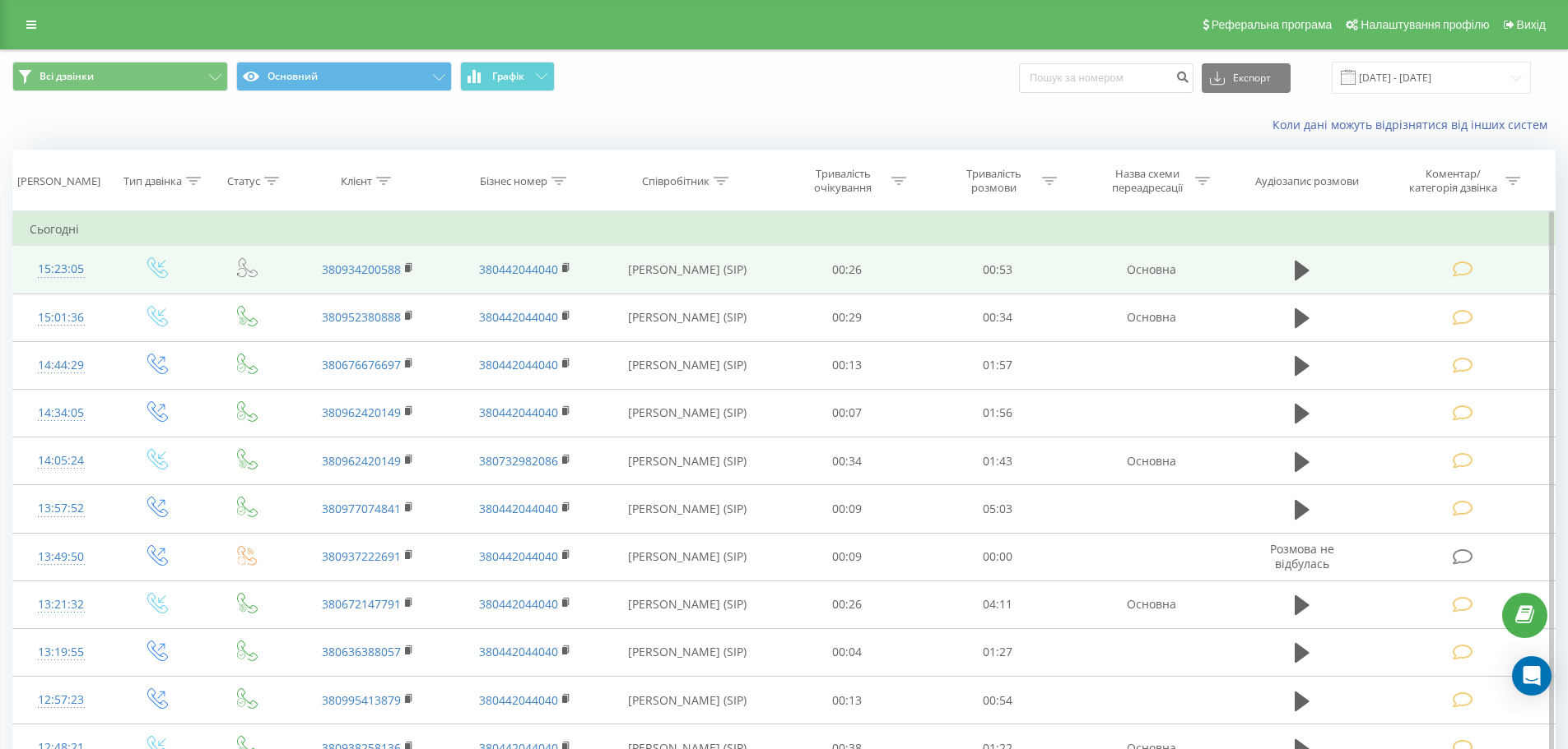
click at [1463, 270] on icon at bounding box center [1463, 269] width 20 height 18
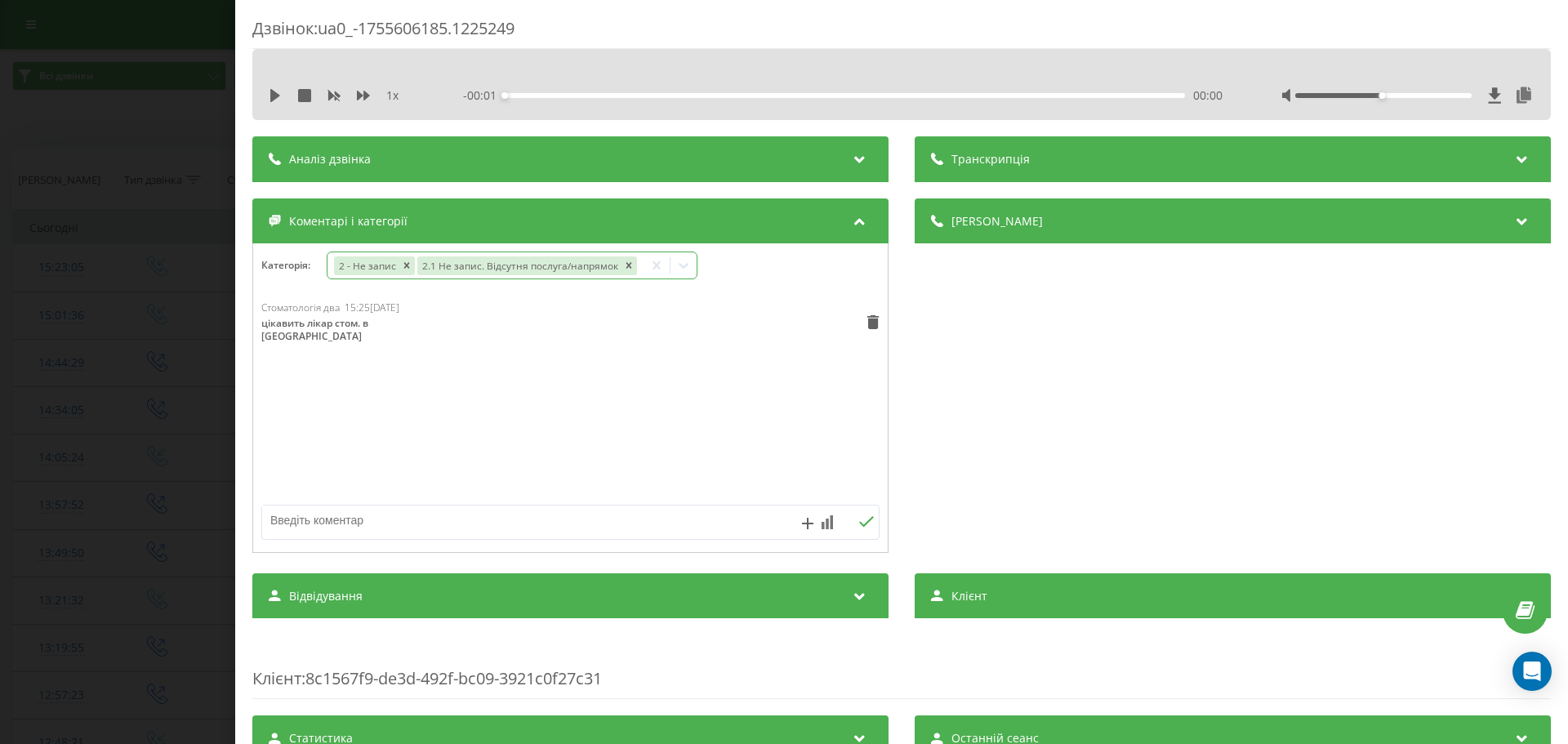
click at [676, 261] on icon at bounding box center [684, 266] width 17 height 17
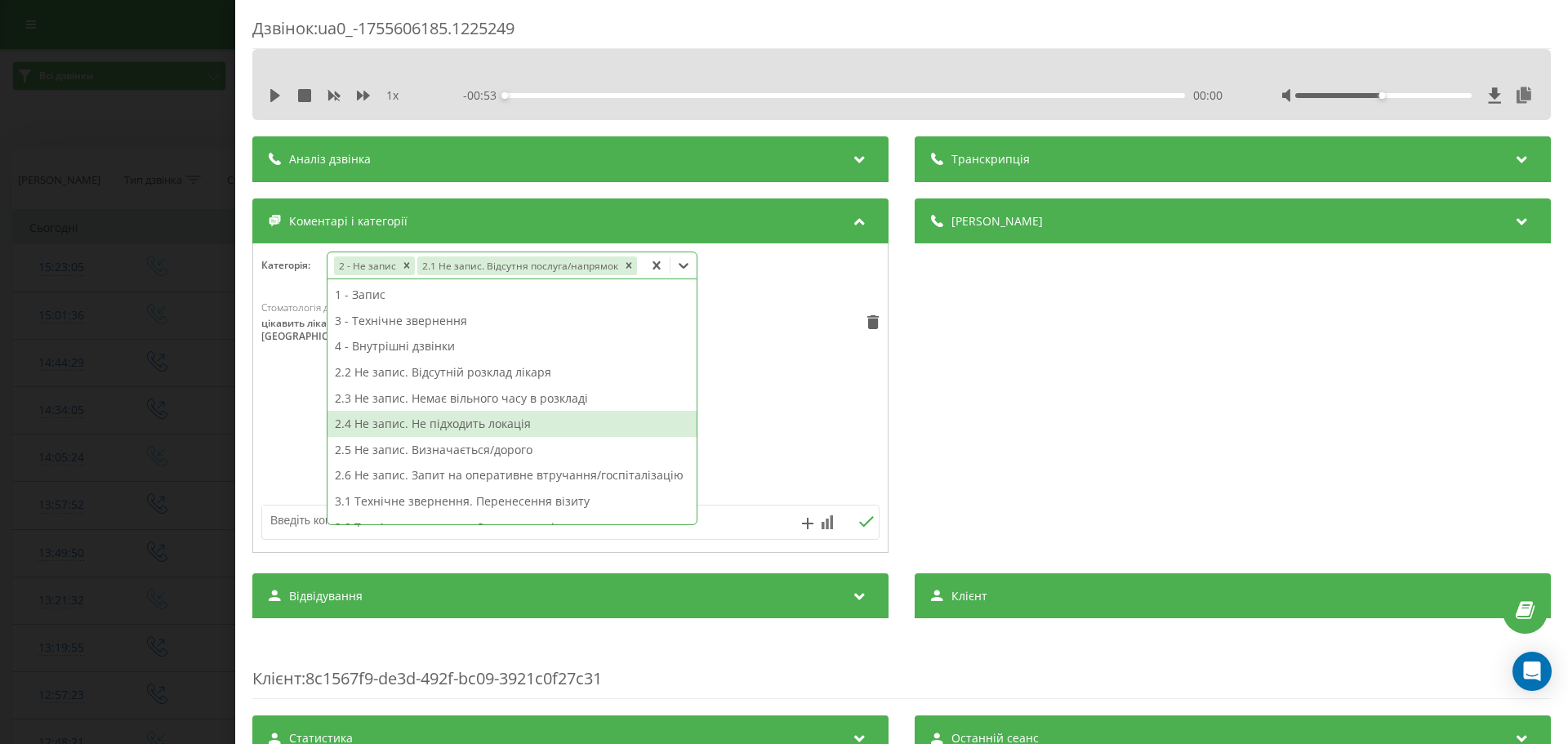
click at [515, 419] on div "2.4 Не запис. Не підходить локація" at bounding box center [511, 423] width 369 height 26
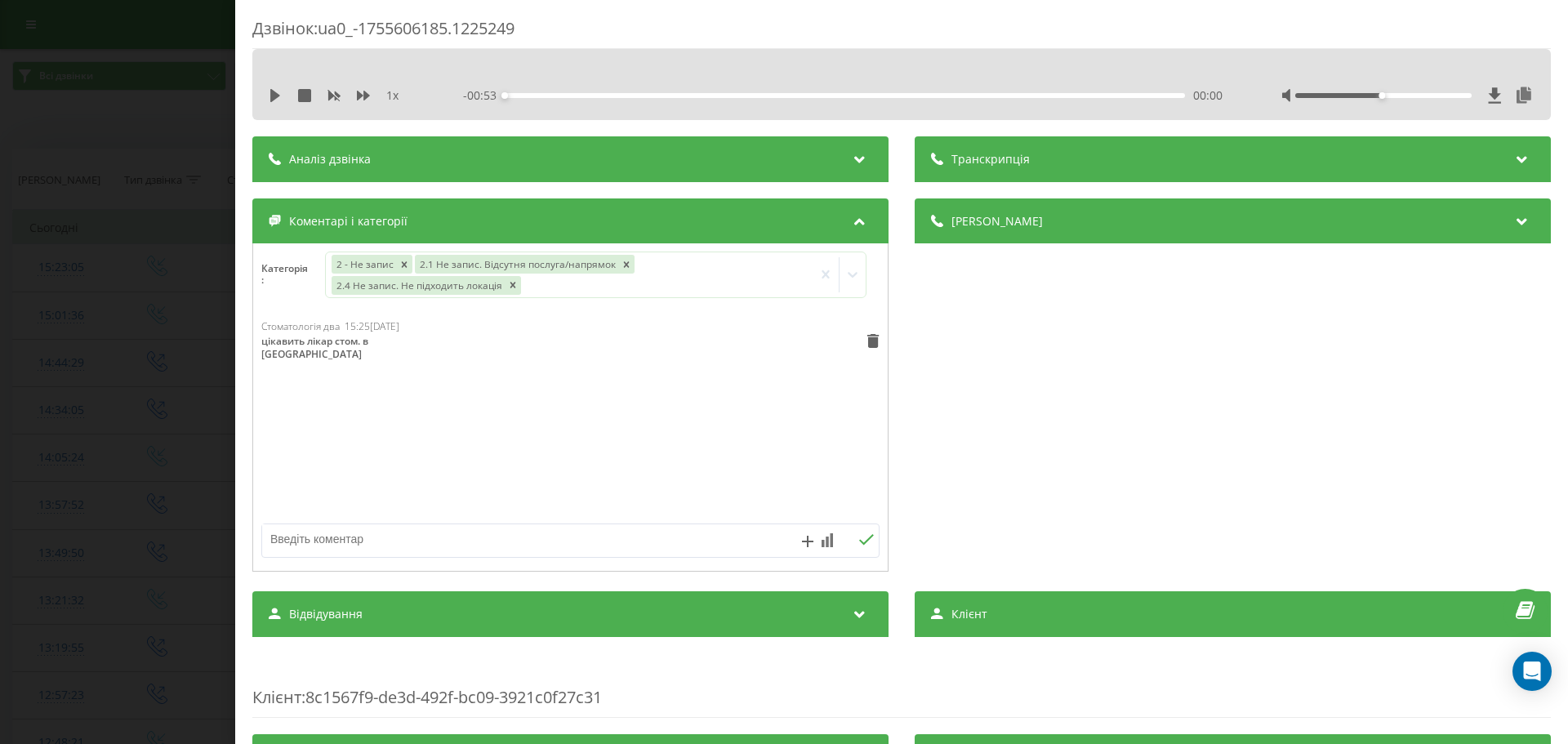
click at [276, 412] on div "Стоматологія два 15:25, 19 Серпня 2025 цікавить лікар стом. в Ірпені" at bounding box center [571, 418] width 635 height 196
click at [126, 403] on div "Дзвінок : ua0_-1755606185.1225249 1 x - 00:53 00:00 00:00 Транскрипція Для AI-а…" at bounding box center [784, 372] width 1568 height 744
